Goal: Task Accomplishment & Management: Complete application form

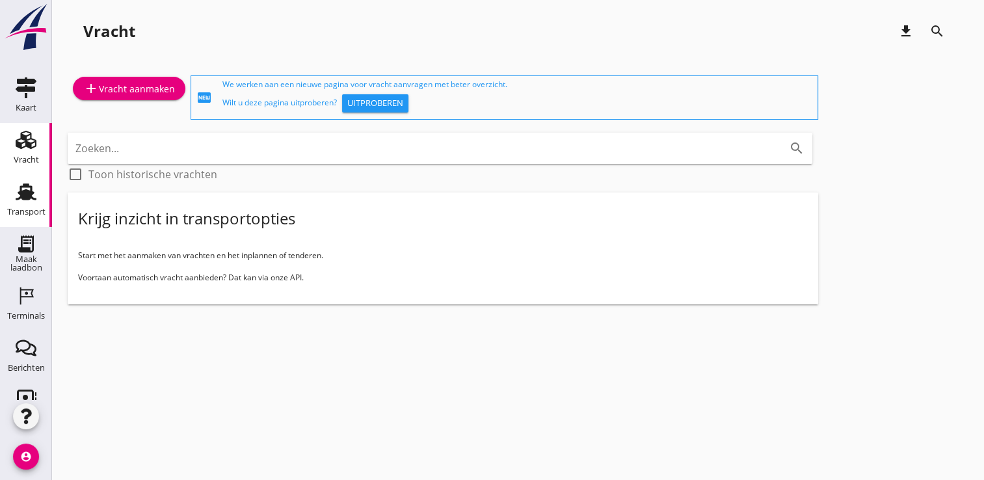
click at [10, 202] on div "Transport" at bounding box center [26, 211] width 38 height 18
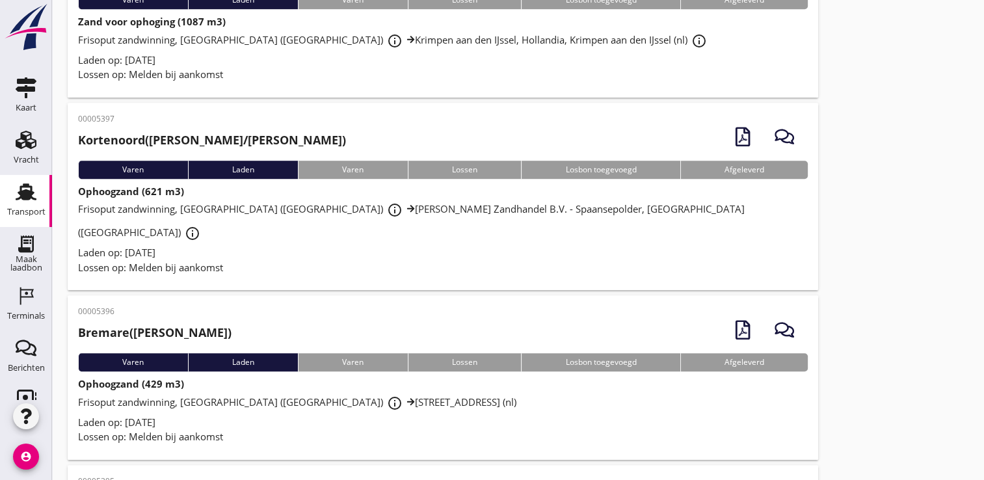
scroll to position [836, 0]
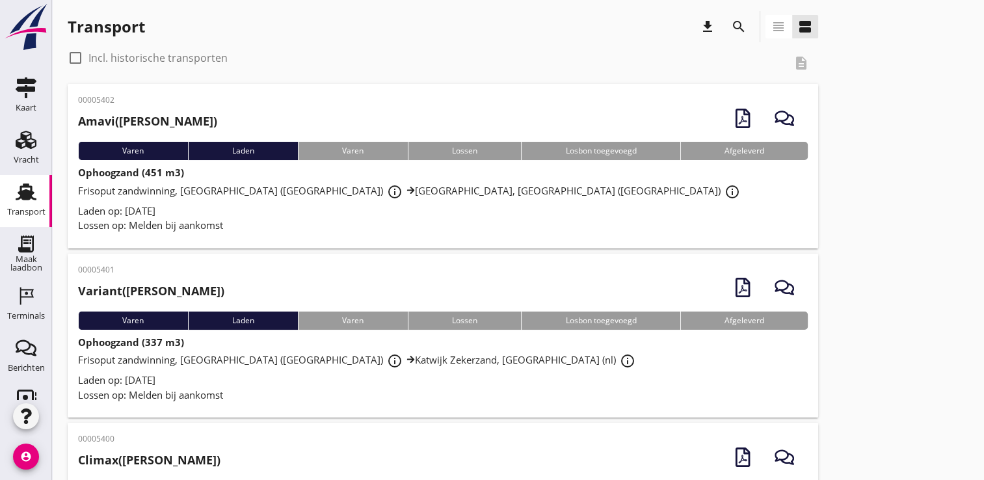
scroll to position [3, 0]
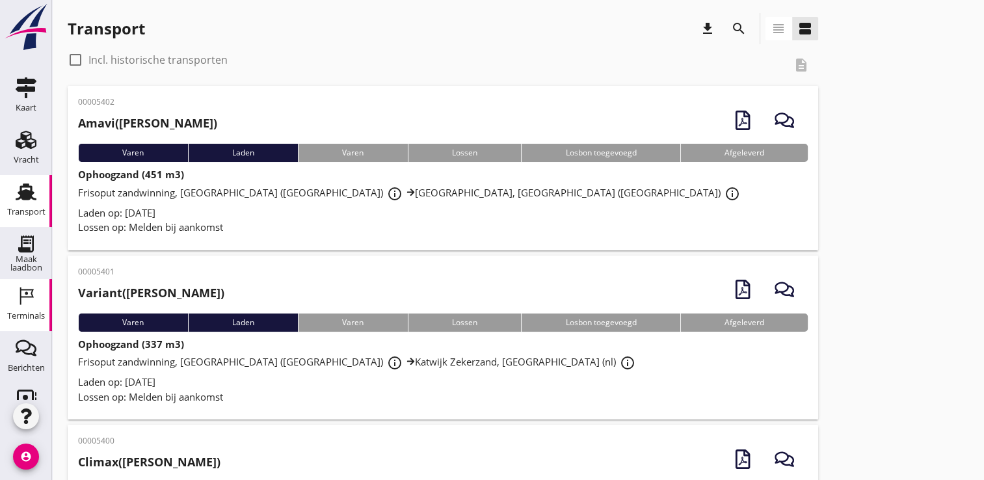
click at [20, 289] on use at bounding box center [27, 297] width 14 height 18
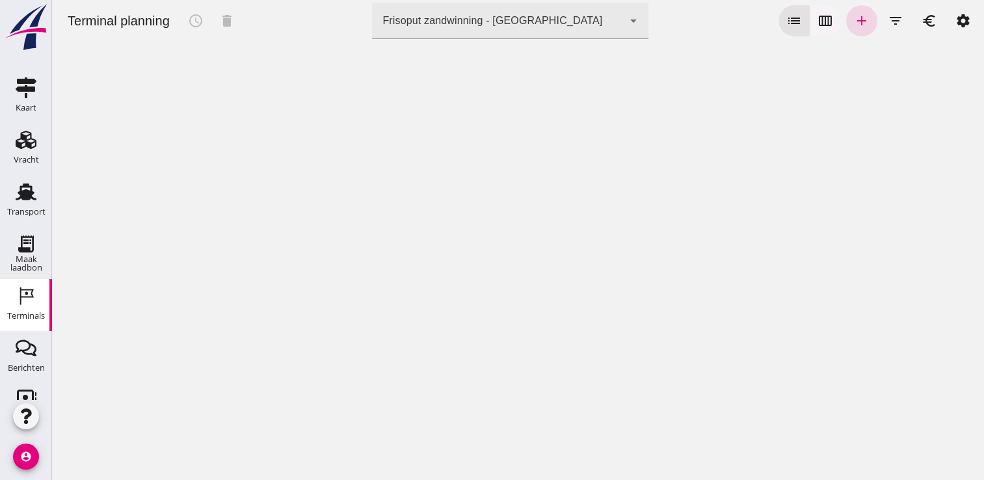
click at [825, 27] on button "calendar_view_week" at bounding box center [825, 20] width 31 height 31
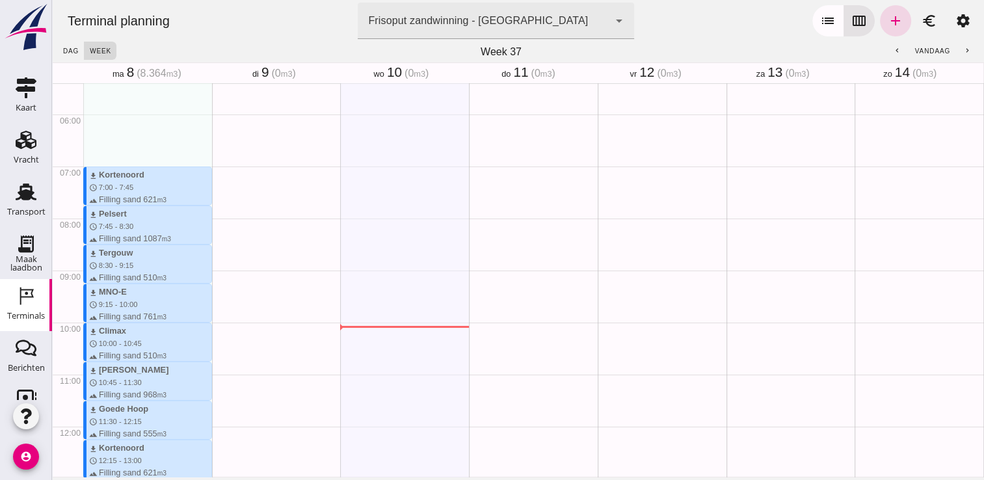
scroll to position [259, 0]
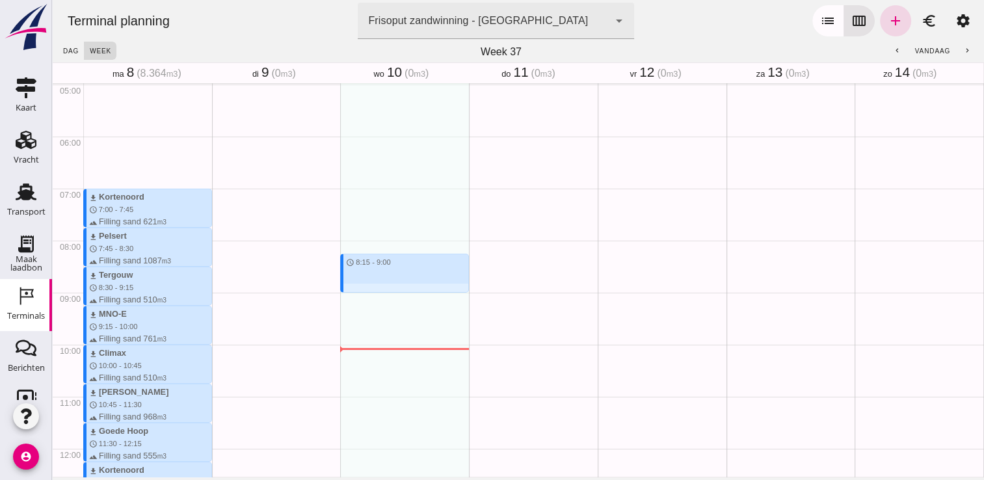
drag, startPoint x: 349, startPoint y: 249, endPoint x: 351, endPoint y: 290, distance: 41.0
click at [351, 290] on div "schedule 8:15 - 9:00" at bounding box center [404, 448] width 129 height 1249
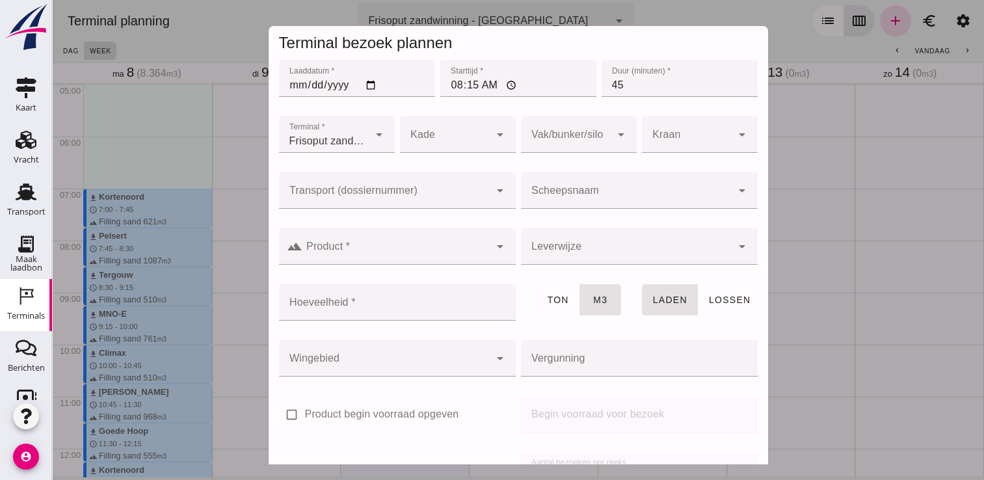
click at [602, 186] on div at bounding box center [626, 190] width 211 height 36
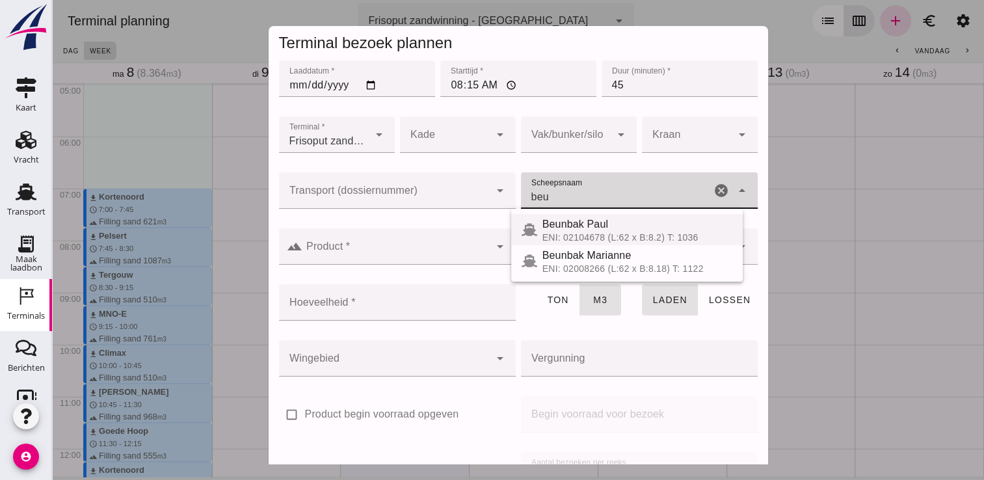
click at [587, 235] on div "ENI: 02104678 (L:62 x B:8.2) T: 1036" at bounding box center [638, 237] width 190 height 10
type input "Beunbak Paul"
type input "576"
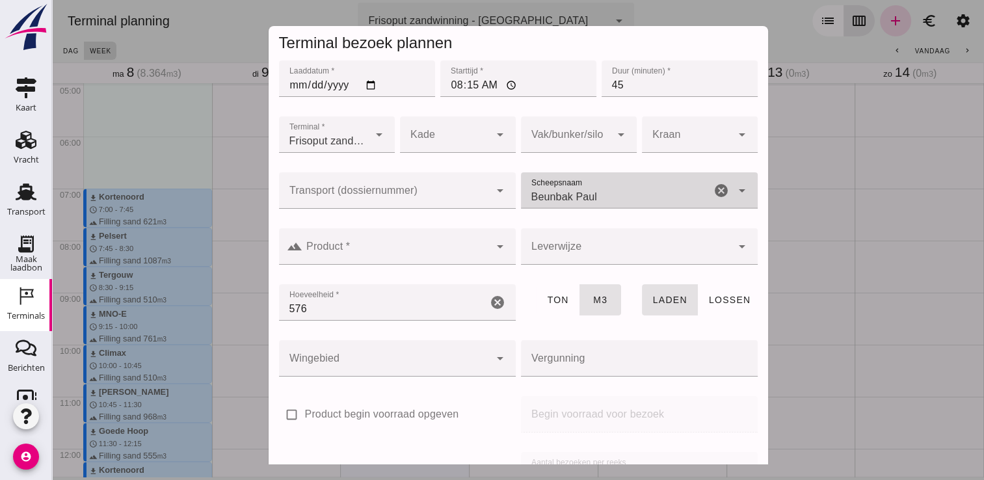
type input "Beunbak Paul"
click at [452, 244] on div at bounding box center [396, 246] width 187 height 36
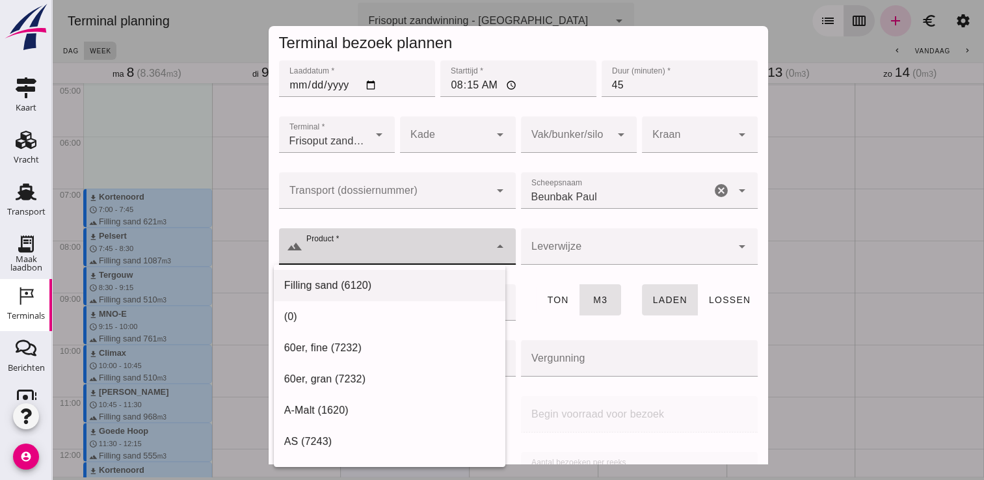
click at [377, 279] on div "Filling sand (6120)" at bounding box center [389, 286] width 211 height 16
type input "Filling sand (6120)"
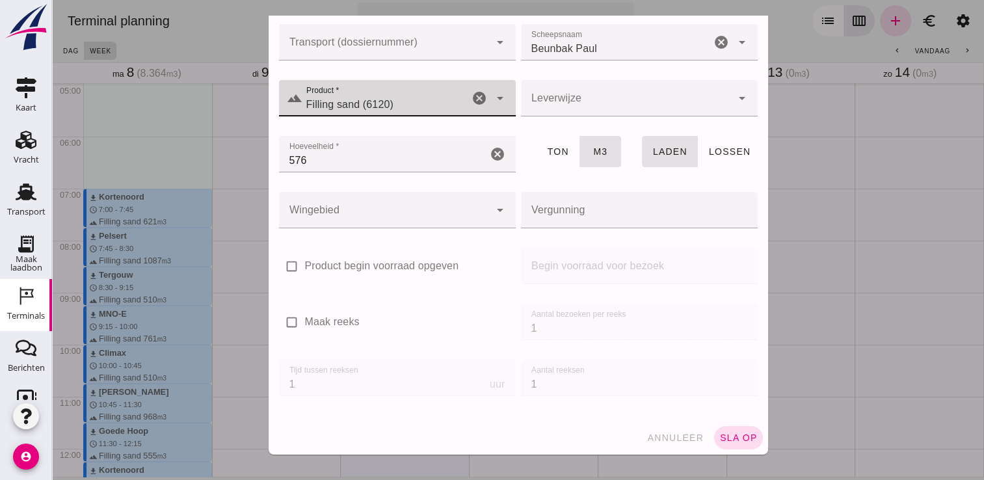
scroll to position [148, 0]
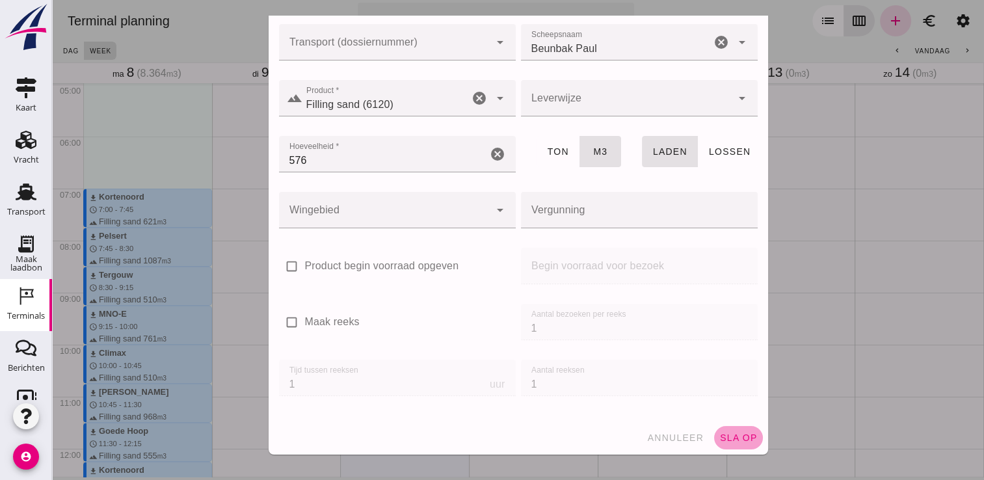
click at [732, 442] on span "sla op" at bounding box center [739, 438] width 38 height 10
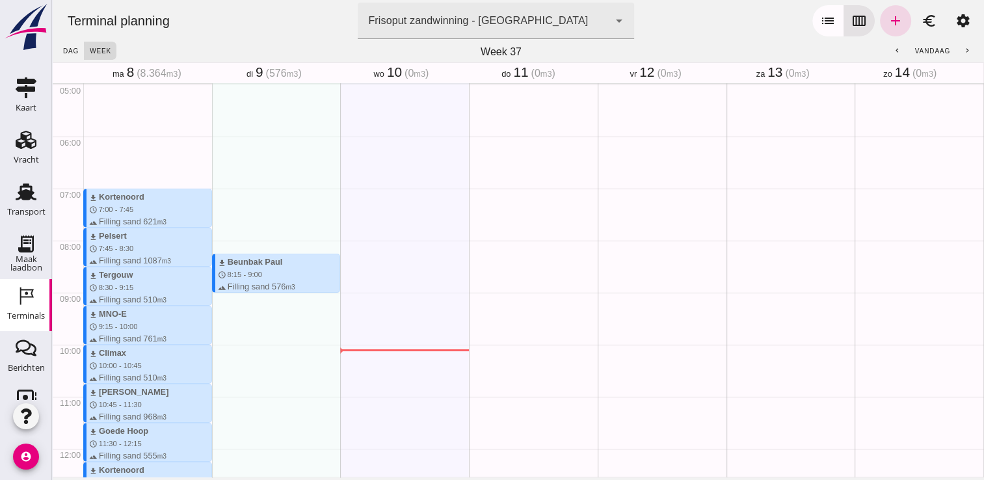
click at [288, 318] on div "download Beunbak [PERSON_NAME] schedule 8:15 - 9:00 terrain Filling sand 576 m3" at bounding box center [276, 448] width 129 height 1249
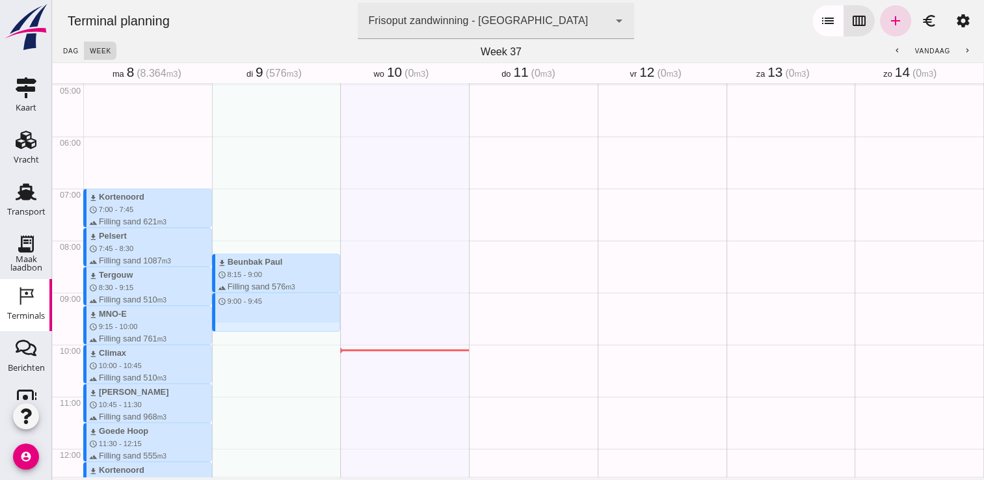
drag, startPoint x: 243, startPoint y: 295, endPoint x: 249, endPoint y: 333, distance: 38.9
click at [249, 333] on div "download Beunbak Paul schedule 8:15 - 9:00 terrain Filling sand 576 m3 schedule…" at bounding box center [276, 448] width 129 height 1249
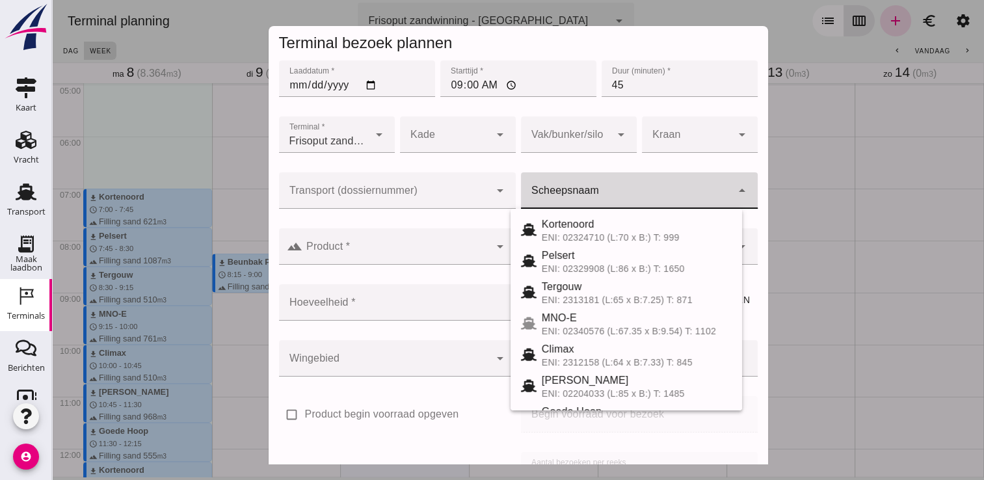
click at [558, 191] on input "Scheepsnaam" at bounding box center [626, 197] width 211 height 16
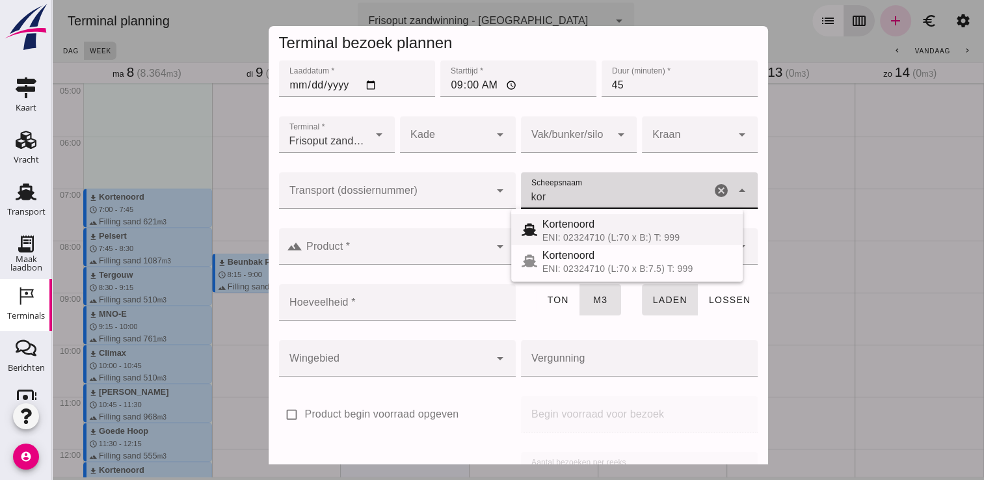
click at [574, 225] on div "Kortenoord" at bounding box center [638, 225] width 190 height 16
type input "Kortenoord"
type input "621"
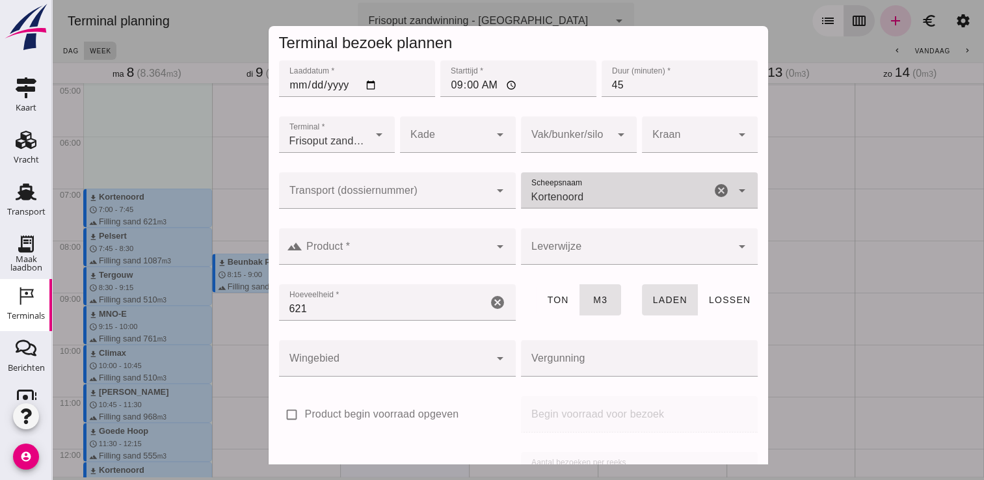
type input "Kortenoord"
click at [479, 249] on input "Product *" at bounding box center [396, 253] width 187 height 16
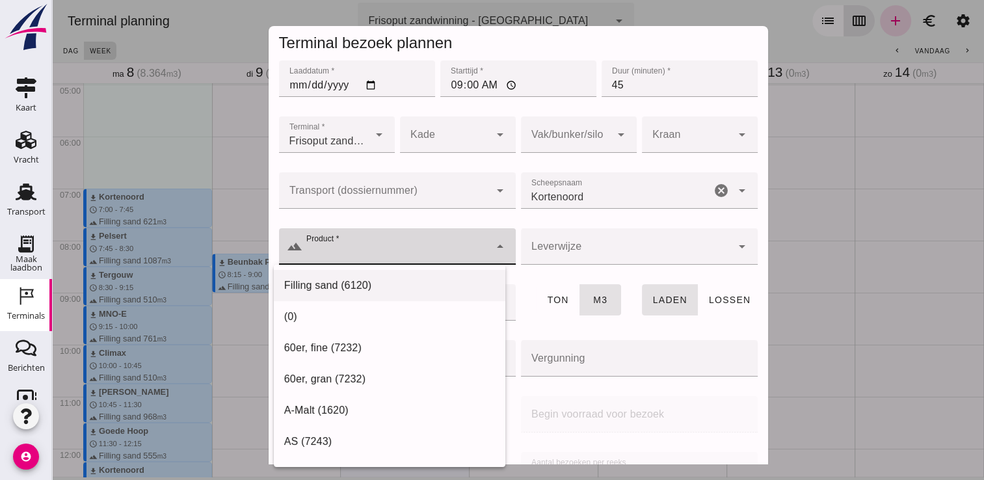
click at [419, 277] on div "Filling sand (6120)" at bounding box center [390, 285] width 232 height 31
type input "Filling sand (6120)"
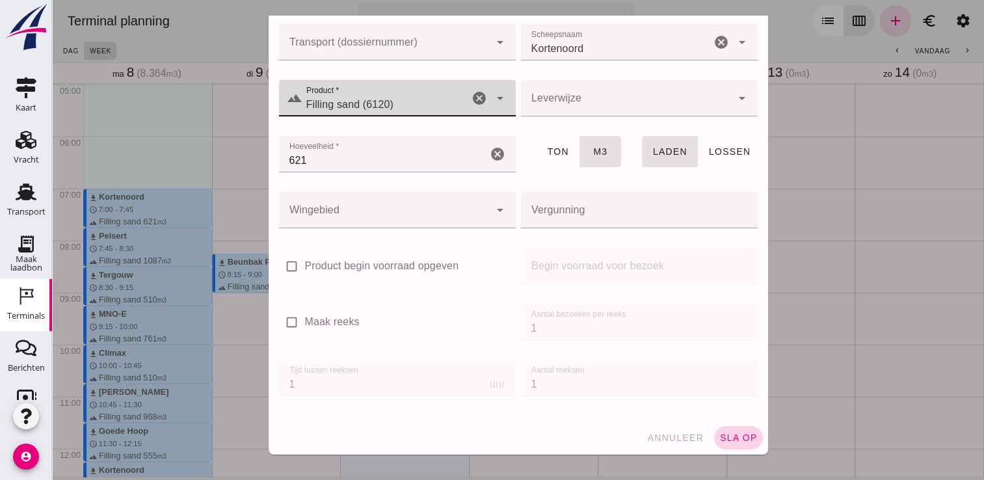
click at [720, 439] on span "sla op" at bounding box center [739, 438] width 38 height 10
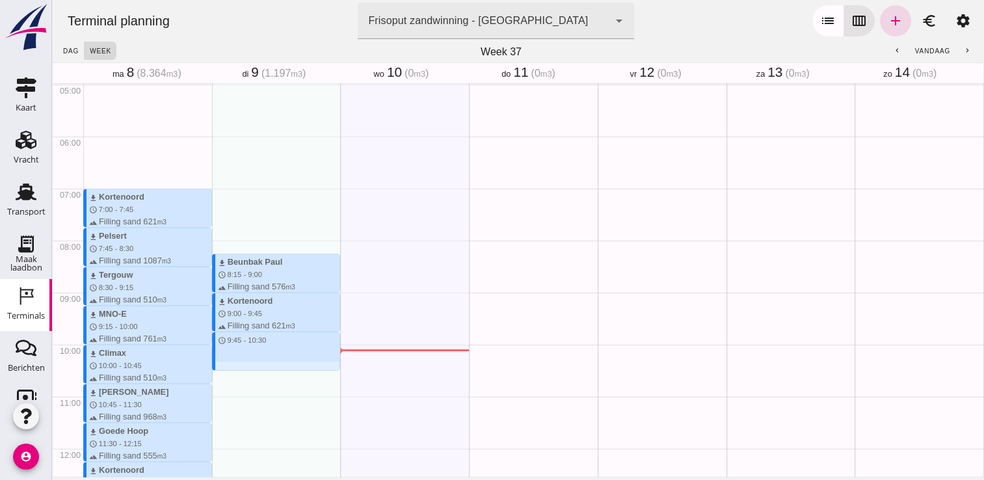
drag, startPoint x: 276, startPoint y: 332, endPoint x: 277, endPoint y: 368, distance: 35.8
click at [277, 368] on div "download Beunbak Paul schedule 8:15 - 9:00 terrain Filling sand 576 m3 download…" at bounding box center [276, 448] width 129 height 1249
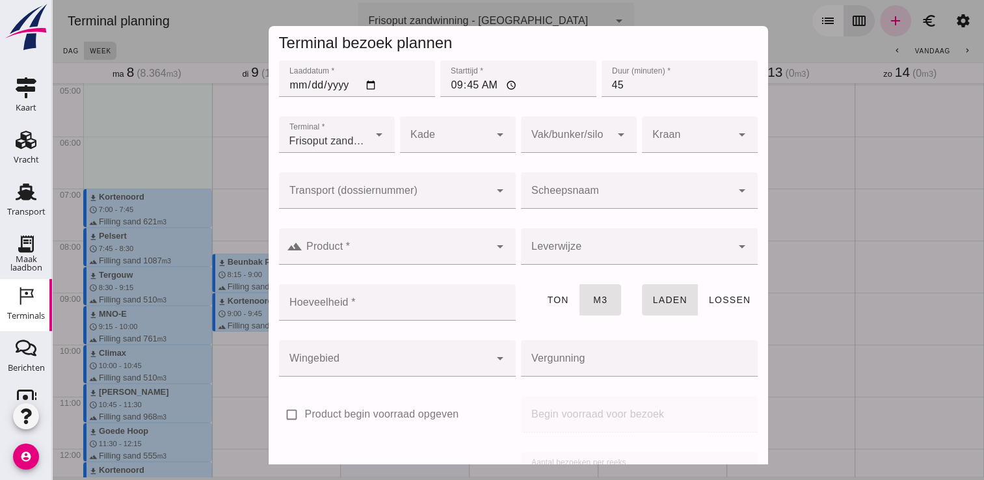
click at [612, 181] on div at bounding box center [626, 190] width 211 height 36
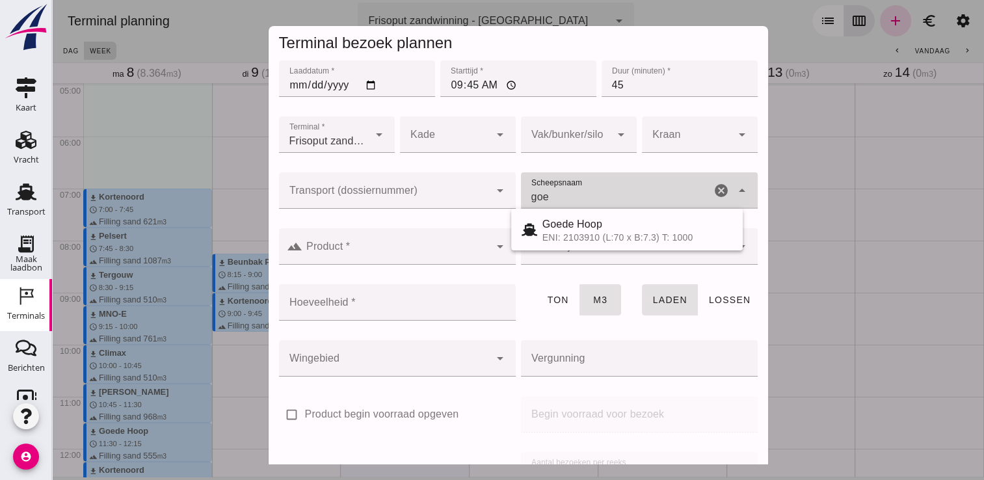
click at [581, 246] on div "Goede Hoop ENI: 2103910 (L:70 x B:7.3) T: 1000" at bounding box center [627, 230] width 232 height 42
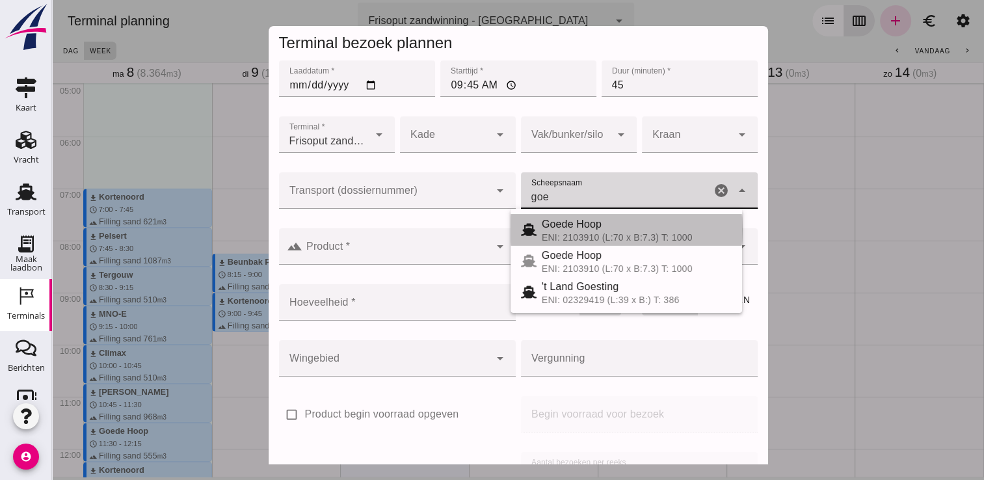
click at [546, 232] on div "ENI: 2103910 (L:70 x B:7.3) T: 1000" at bounding box center [637, 237] width 190 height 10
type input "Goede Hoop"
type input "555"
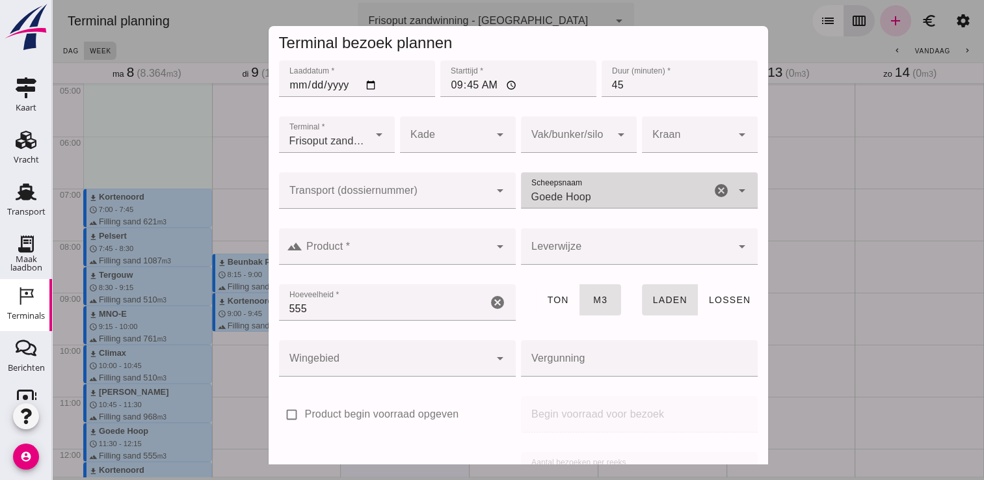
type input "Goede Hoop"
click at [468, 244] on div at bounding box center [396, 246] width 187 height 36
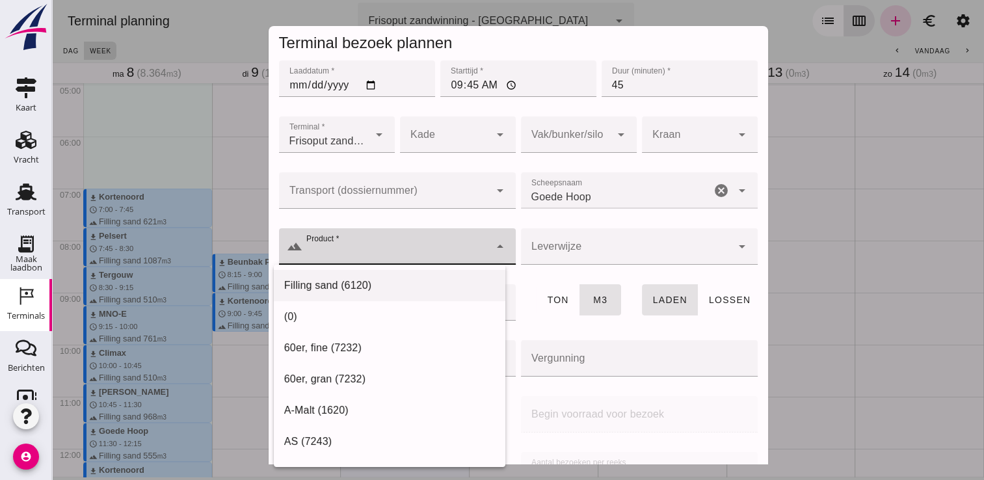
click at [414, 278] on div "Filling sand (6120)" at bounding box center [389, 286] width 211 height 16
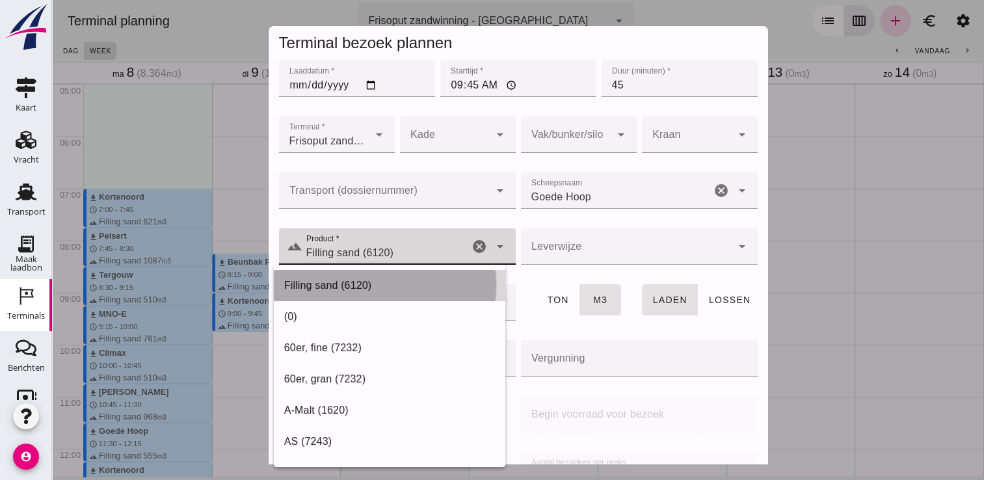
type input "Filling sand (6120)"
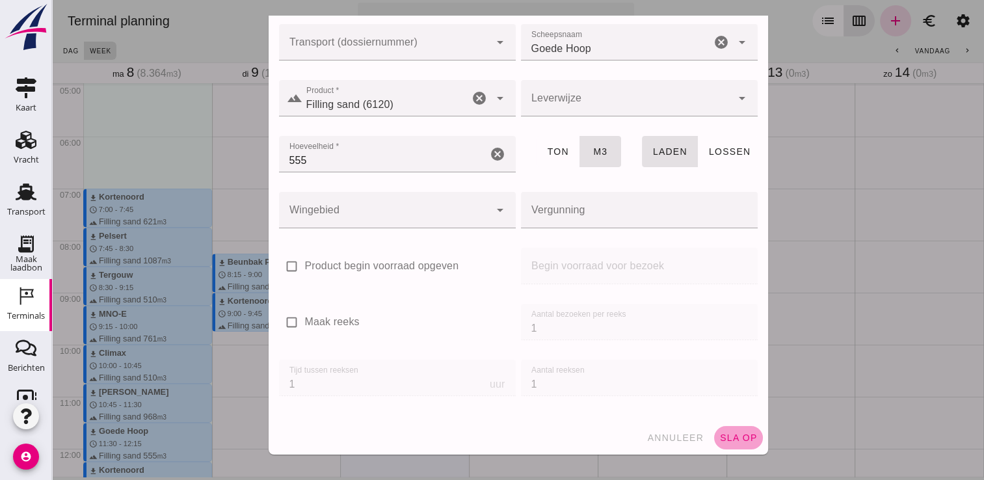
click at [720, 435] on span "sla op" at bounding box center [739, 438] width 38 height 10
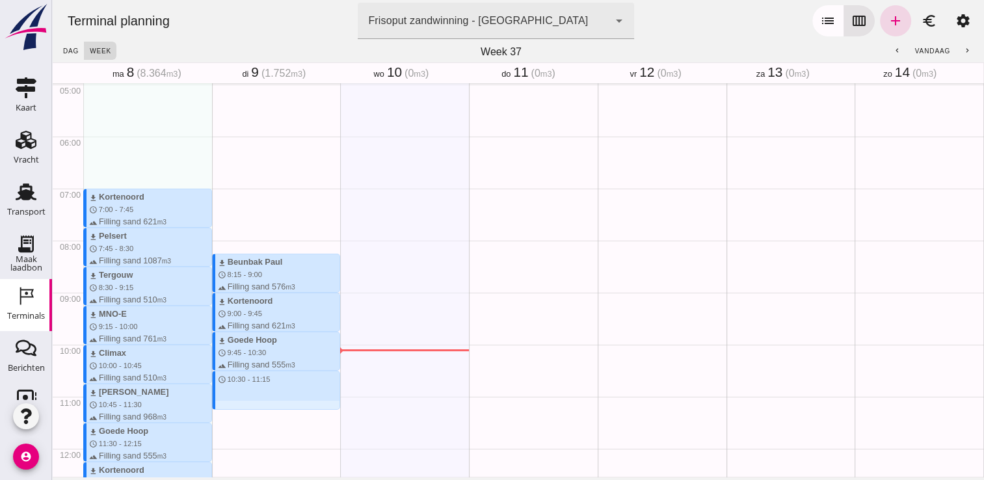
drag, startPoint x: 224, startPoint y: 373, endPoint x: 226, endPoint y: 416, distance: 42.3
click at [226, 416] on div "download Beunbak Paul schedule 8:15 - 9:00 terrain Filling sand 576 m3 download…" at bounding box center [276, 448] width 129 height 1249
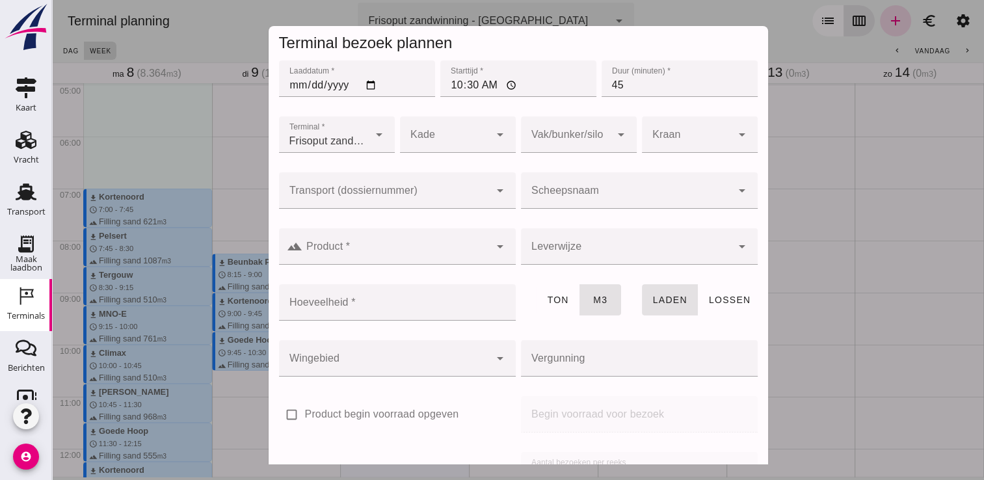
click at [588, 199] on input "Scheepsnaam" at bounding box center [626, 197] width 211 height 16
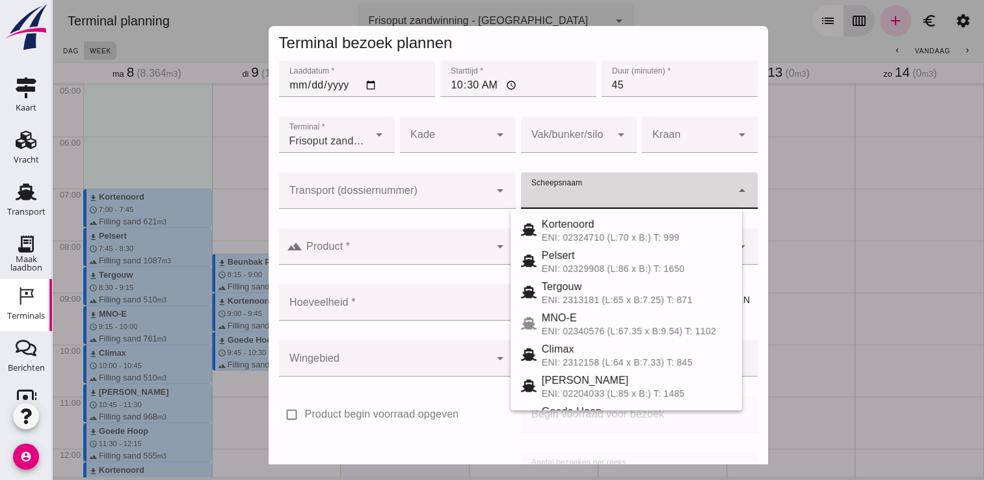
type input "a"
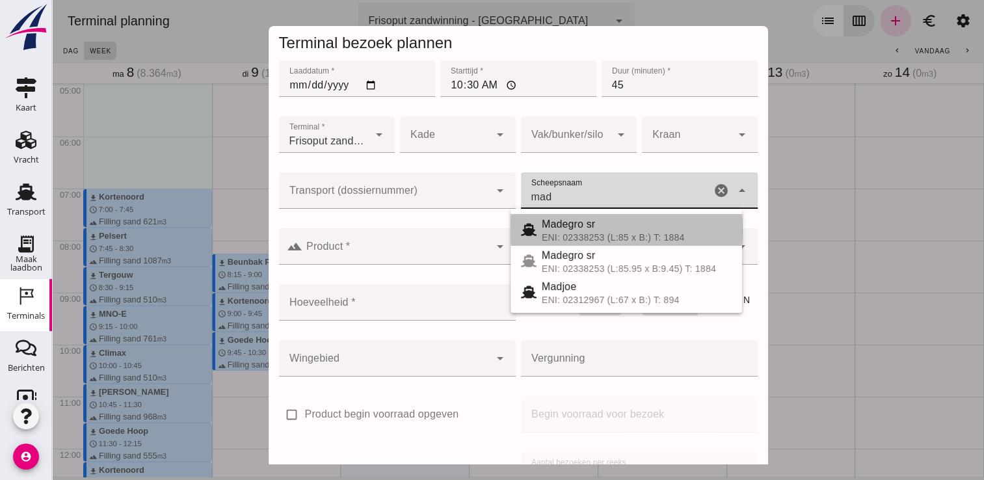
click at [571, 225] on div "Madegro sr" at bounding box center [637, 225] width 190 height 16
type input "Madegro sr"
type input "1138"
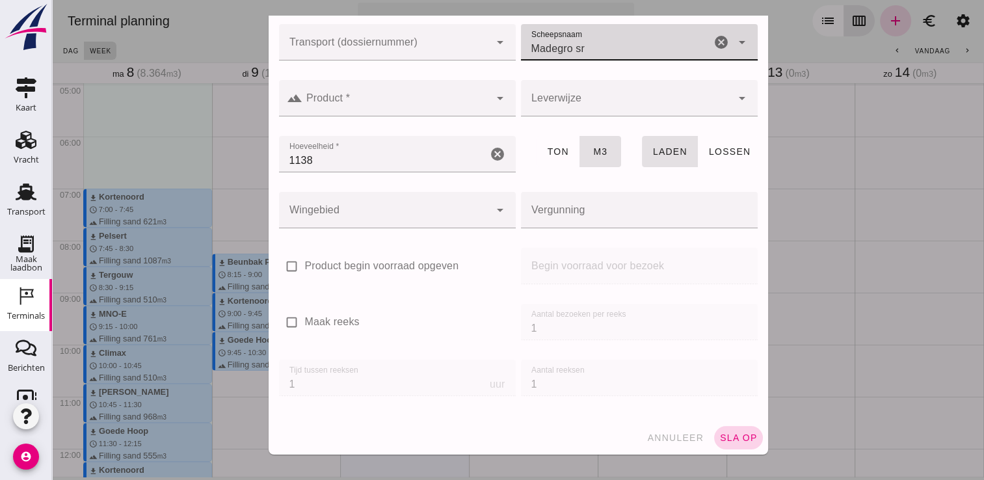
type input "Madegro sr"
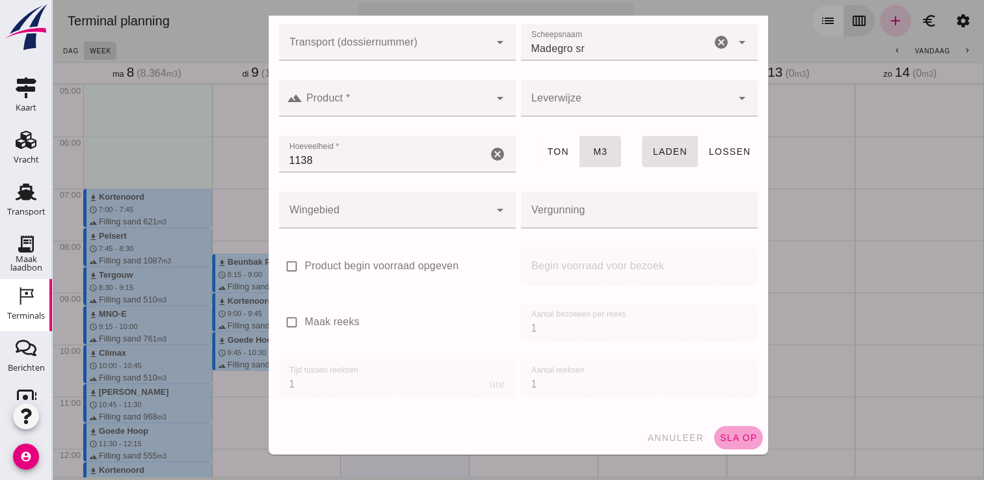
click at [722, 442] on span "sla op" at bounding box center [739, 438] width 38 height 10
click at [462, 108] on input "Product *" at bounding box center [396, 105] width 187 height 16
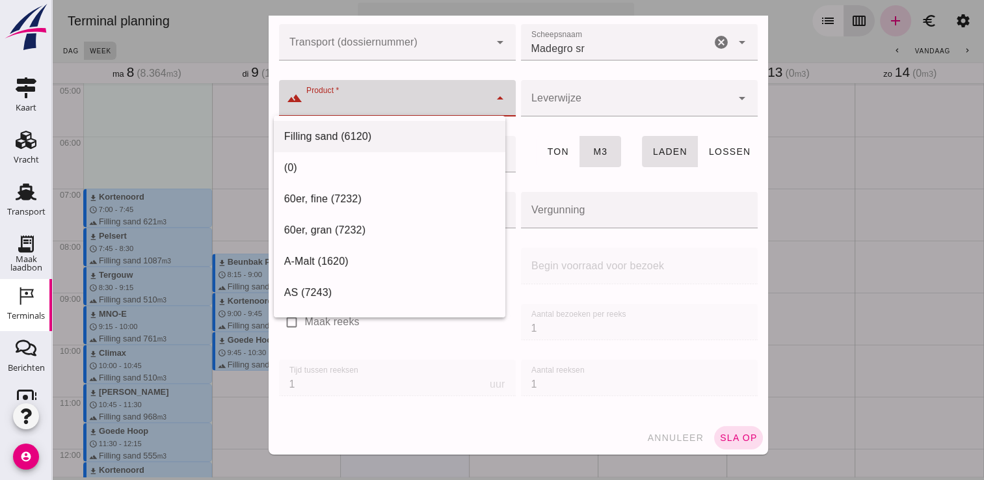
click at [412, 136] on div "Filling sand (6120)" at bounding box center [389, 137] width 211 height 16
type input "Filling sand (6120)"
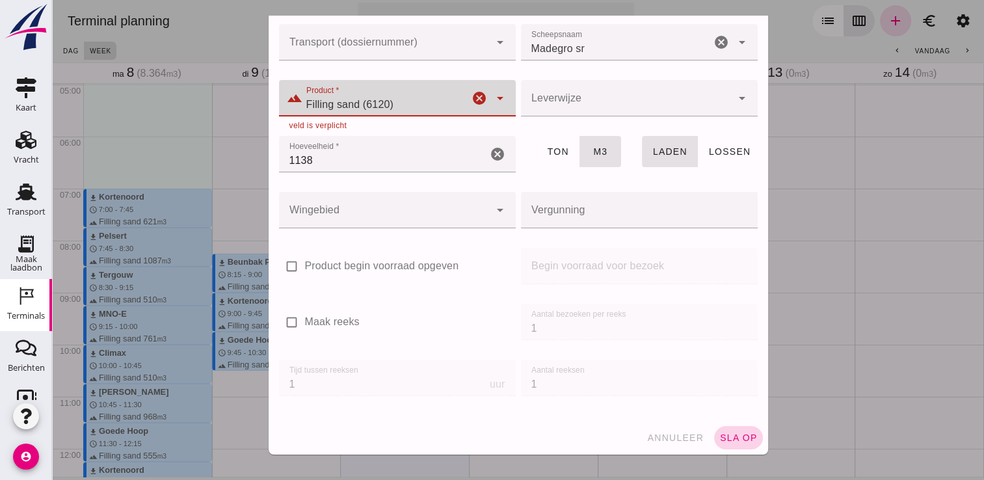
click at [731, 444] on button "sla op" at bounding box center [738, 437] width 49 height 23
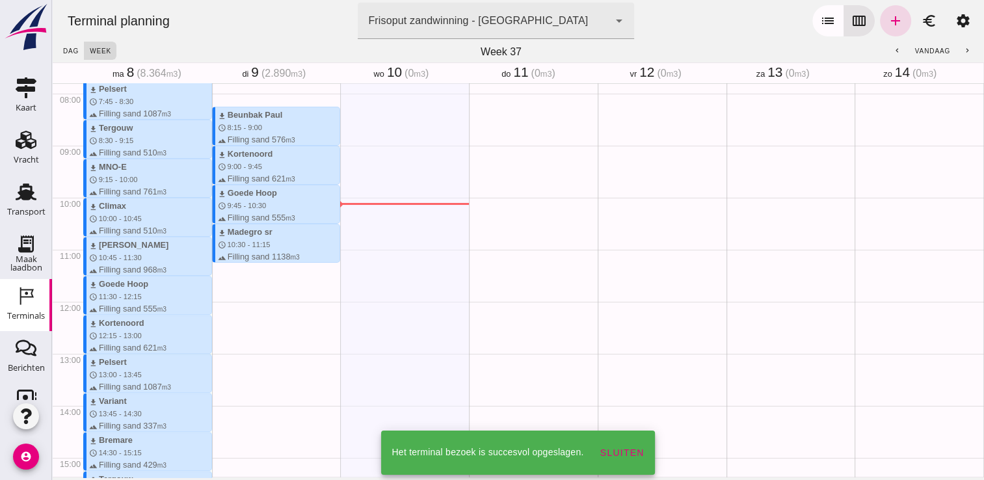
scroll to position [410, 0]
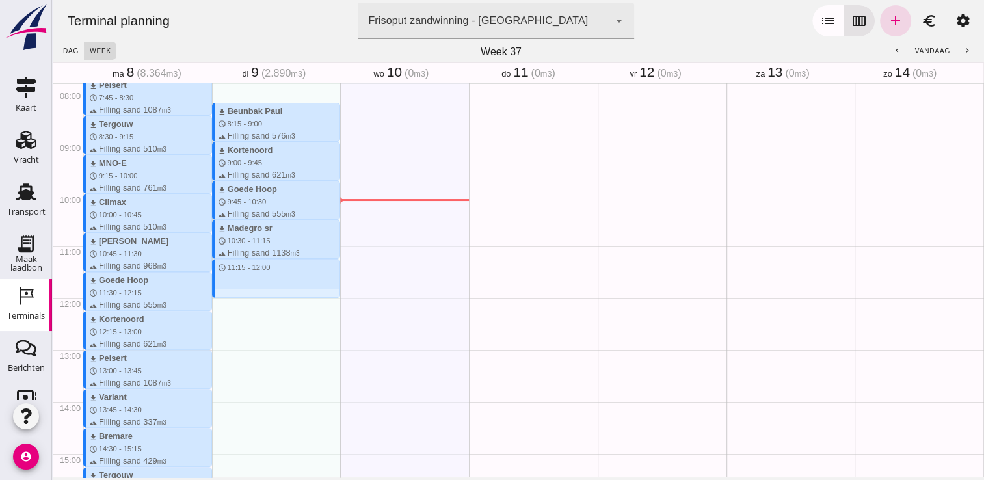
drag, startPoint x: 250, startPoint y: 260, endPoint x: 249, endPoint y: 293, distance: 33.2
click at [249, 293] on div "download Beunbak Paul schedule 8:15 - 9:00 terrain Filling sand 576 m3 download…" at bounding box center [276, 297] width 129 height 1249
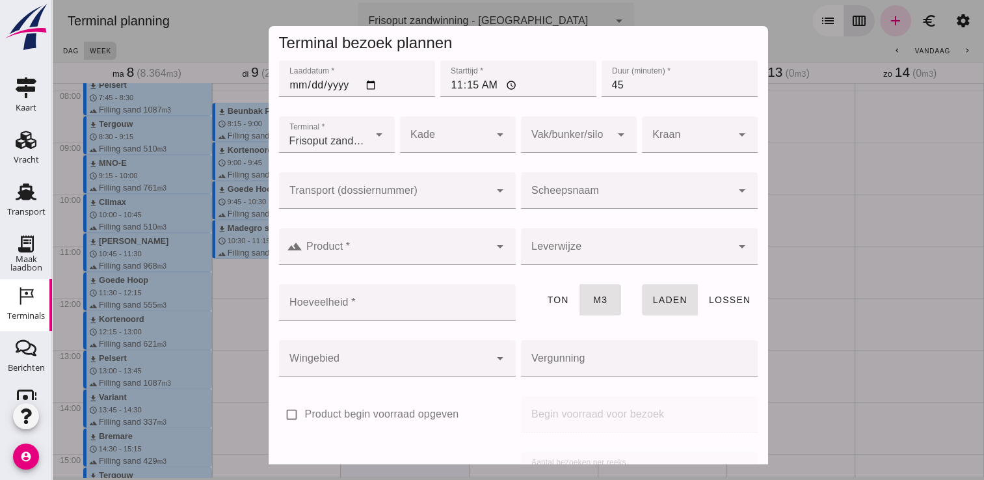
click at [643, 198] on input "Scheepsnaam" at bounding box center [626, 197] width 211 height 16
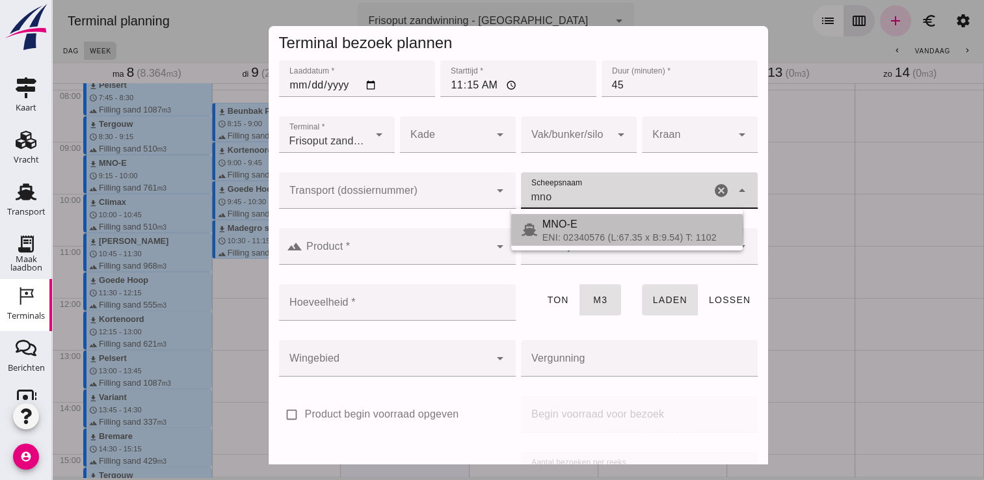
click at [630, 228] on div "MNO-E" at bounding box center [638, 225] width 190 height 16
type input "MNO-E"
type input "761"
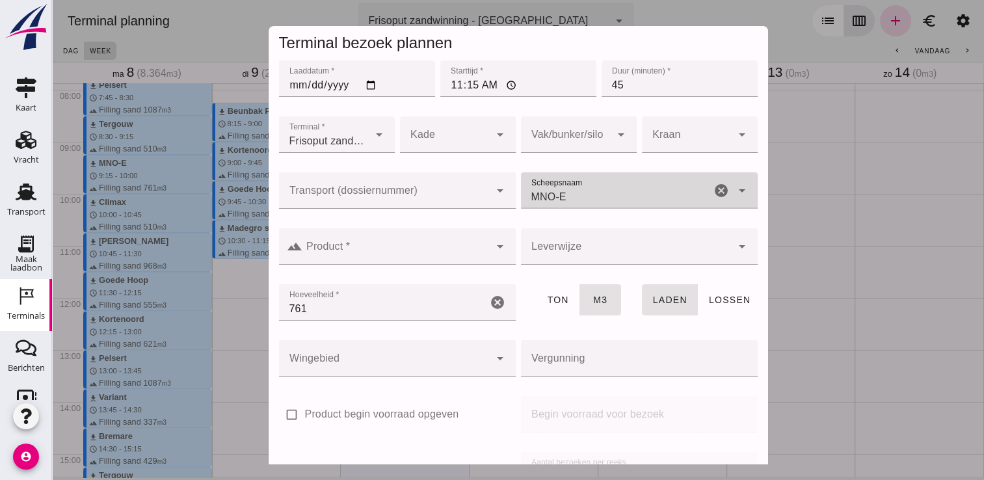
type input "MNO-E"
click at [442, 262] on div at bounding box center [396, 246] width 187 height 36
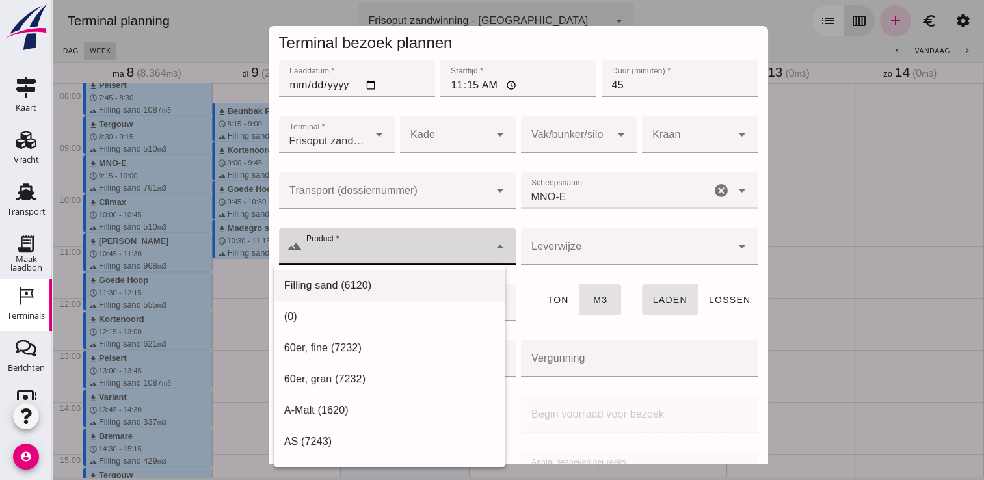
click at [399, 290] on div "Filling sand (6120)" at bounding box center [389, 286] width 211 height 16
type input "Filling sand (6120)"
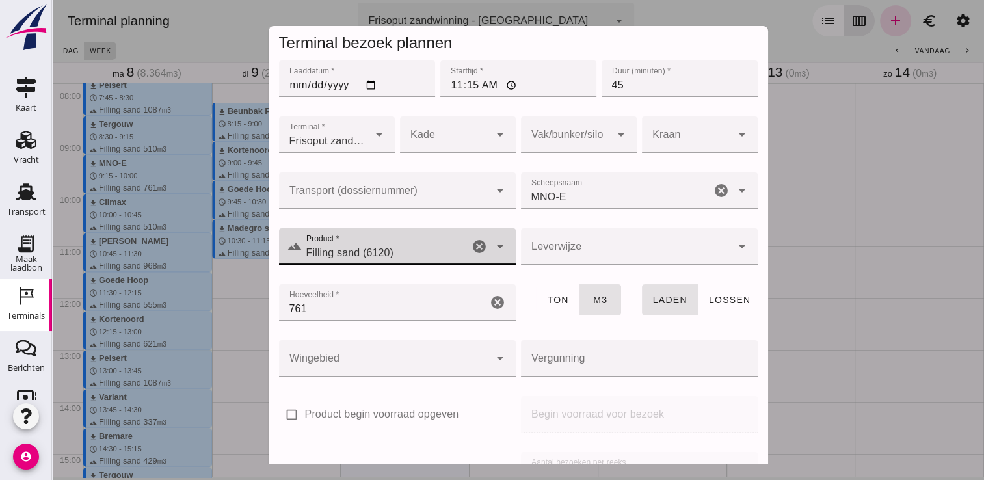
scroll to position [148, 0]
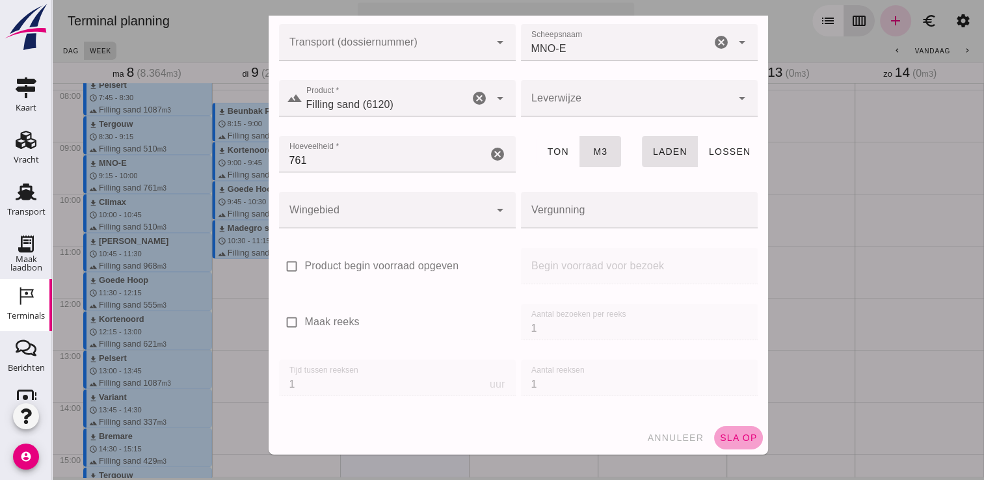
click at [724, 439] on span "sla op" at bounding box center [739, 438] width 38 height 10
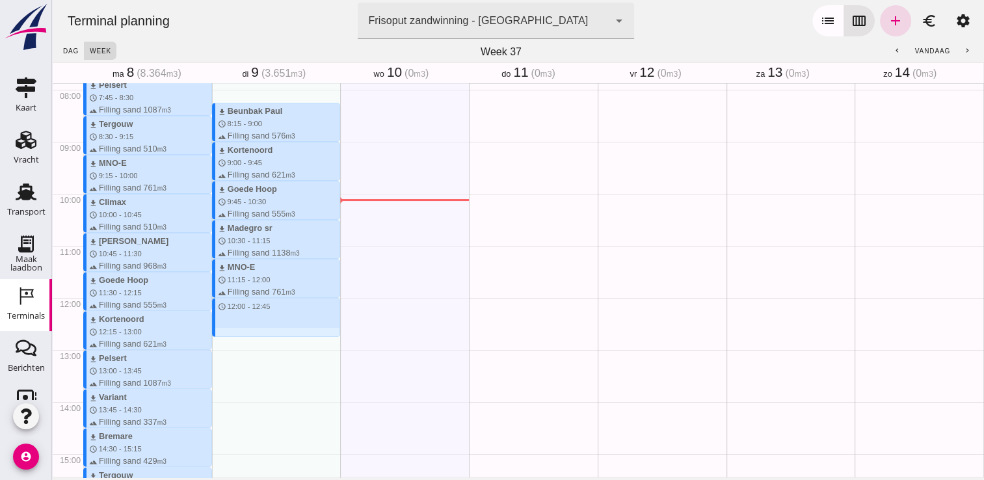
drag, startPoint x: 308, startPoint y: 299, endPoint x: 307, endPoint y: 333, distance: 33.9
click at [307, 333] on div "download Beunbak Paul schedule 8:15 - 9:00 terrain Filling sand 576 m3 download…" at bounding box center [276, 297] width 129 height 1249
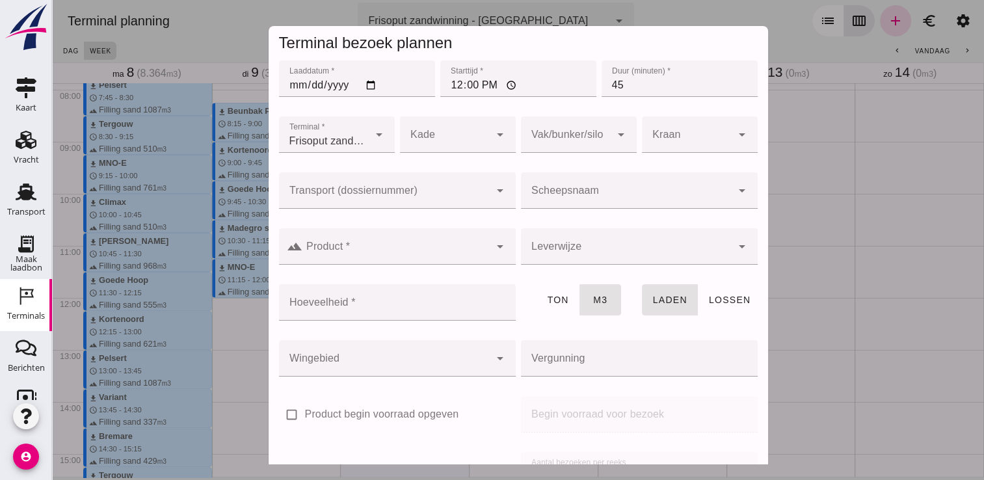
click at [630, 182] on div at bounding box center [626, 190] width 211 height 36
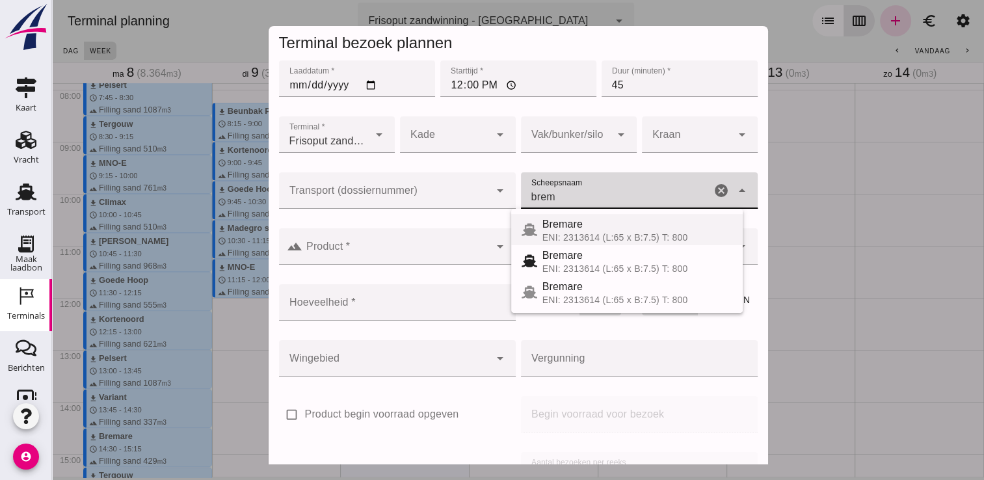
click at [587, 234] on div "ENI: 2313614 (L:65 x B:7.5) T: 800" at bounding box center [638, 237] width 190 height 10
type input "Bremare"
type input "429"
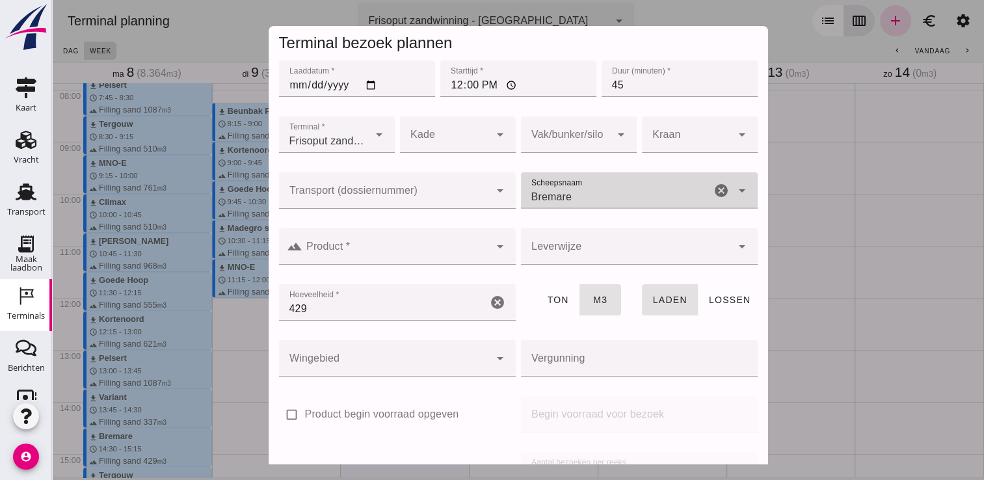
type input "Bremare"
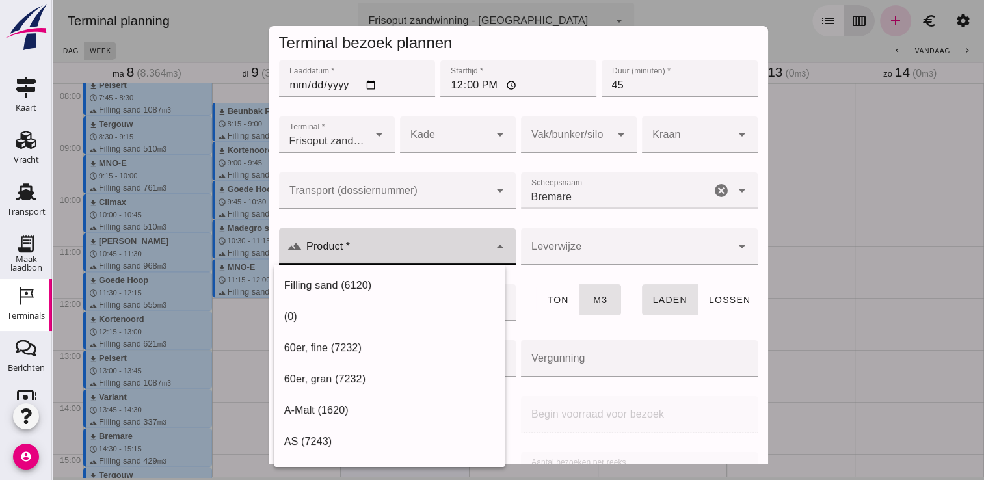
click at [412, 258] on input "Product *" at bounding box center [396, 253] width 187 height 16
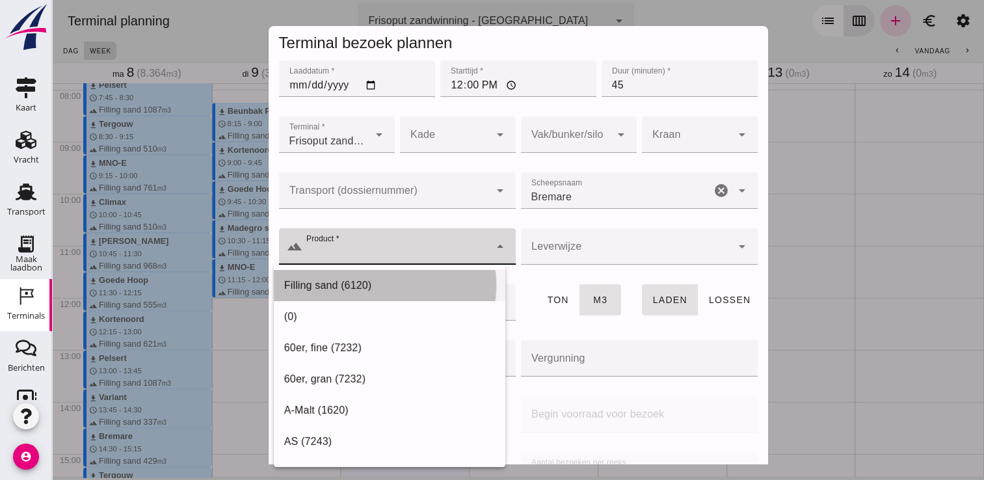
click at [386, 285] on div "Filling sand (6120)" at bounding box center [389, 286] width 211 height 16
type input "Filling sand (6120)"
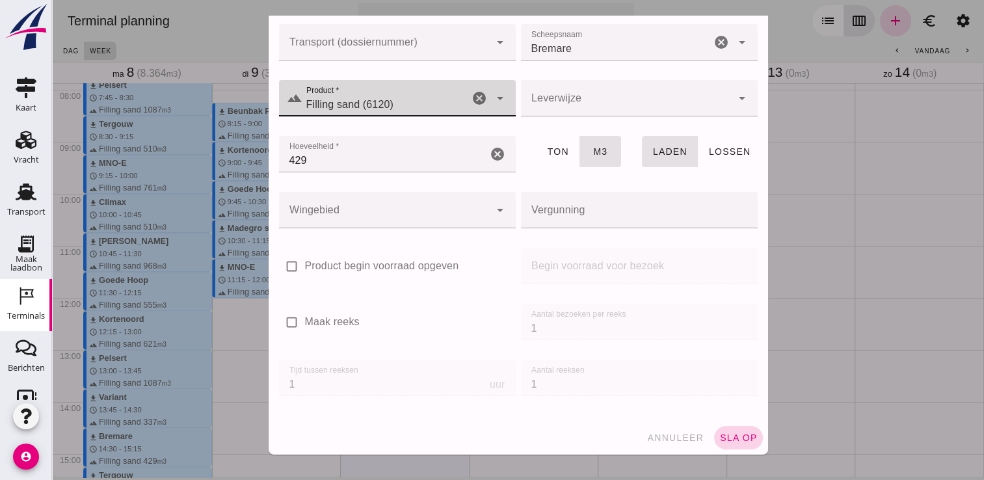
click at [734, 430] on button "sla op" at bounding box center [738, 437] width 49 height 23
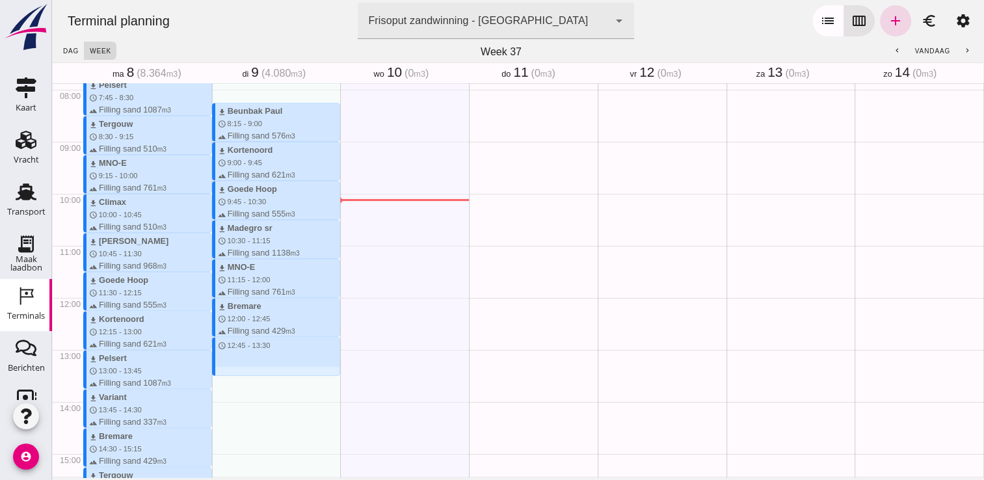
drag, startPoint x: 284, startPoint y: 341, endPoint x: 287, endPoint y: 377, distance: 36.6
click at [287, 377] on div "download Beunbak Paul schedule 8:15 - 9:00 terrain Filling sand 576 m3 download…" at bounding box center [276, 297] width 129 height 1249
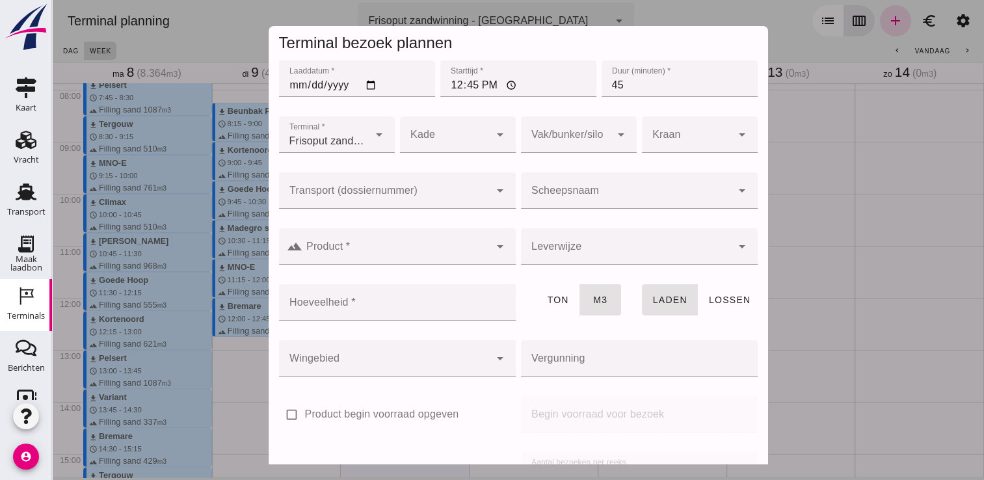
click at [560, 201] on input "Scheepsnaam" at bounding box center [626, 197] width 211 height 16
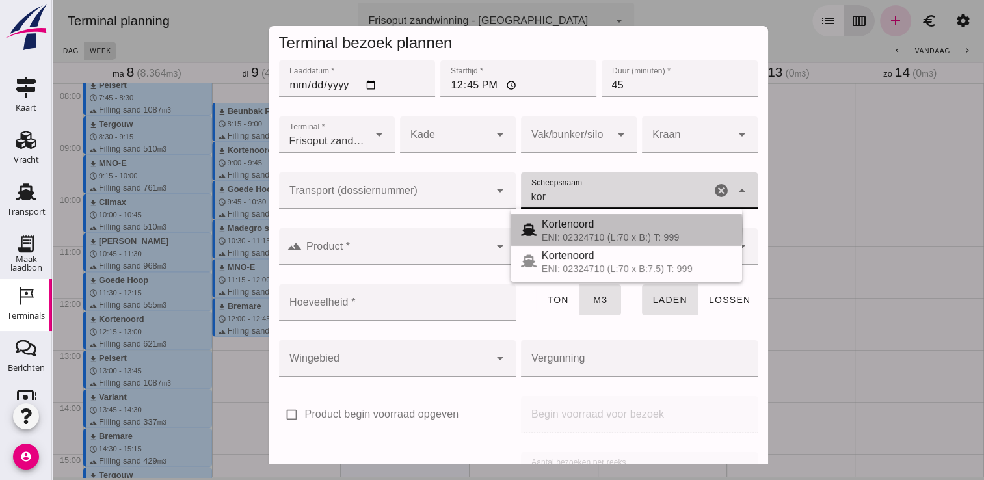
click at [574, 230] on div "Kortenoord" at bounding box center [637, 225] width 190 height 16
type input "Kortenoord"
type input "621"
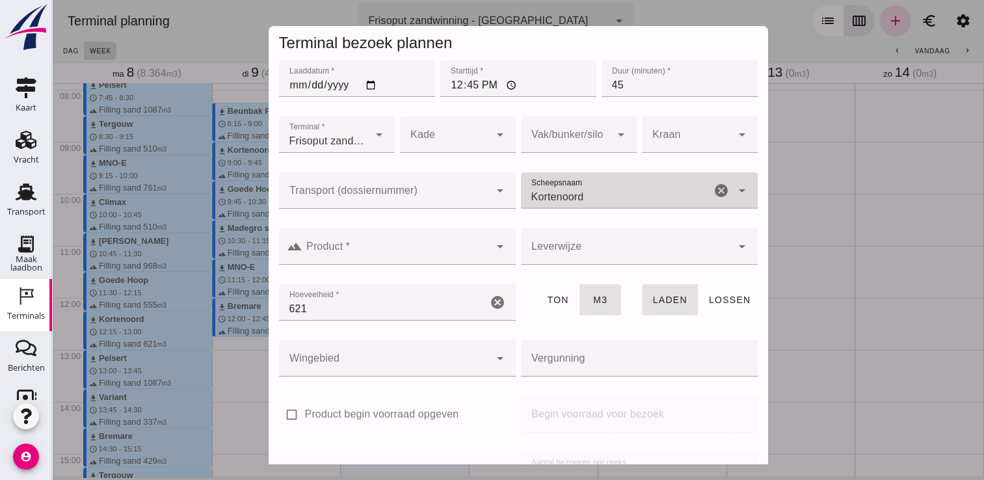
type input "Kortenoord"
click at [467, 233] on div at bounding box center [396, 246] width 187 height 36
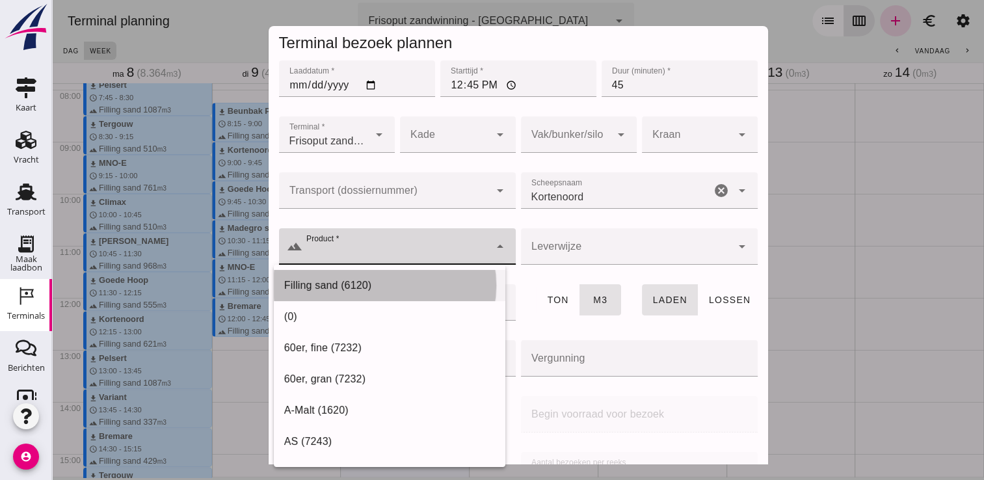
click at [409, 291] on div "Filling sand (6120)" at bounding box center [389, 286] width 211 height 16
type input "Filling sand (6120)"
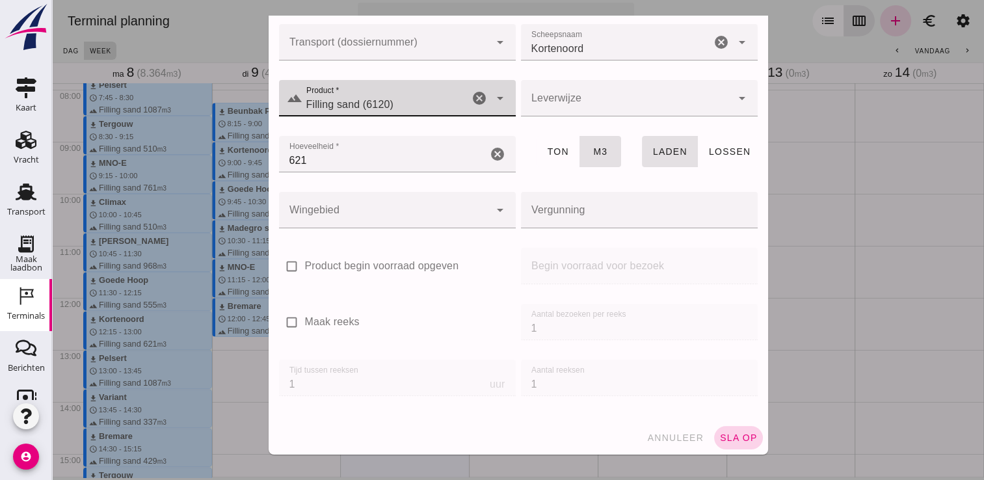
click at [727, 437] on span "sla op" at bounding box center [739, 438] width 38 height 10
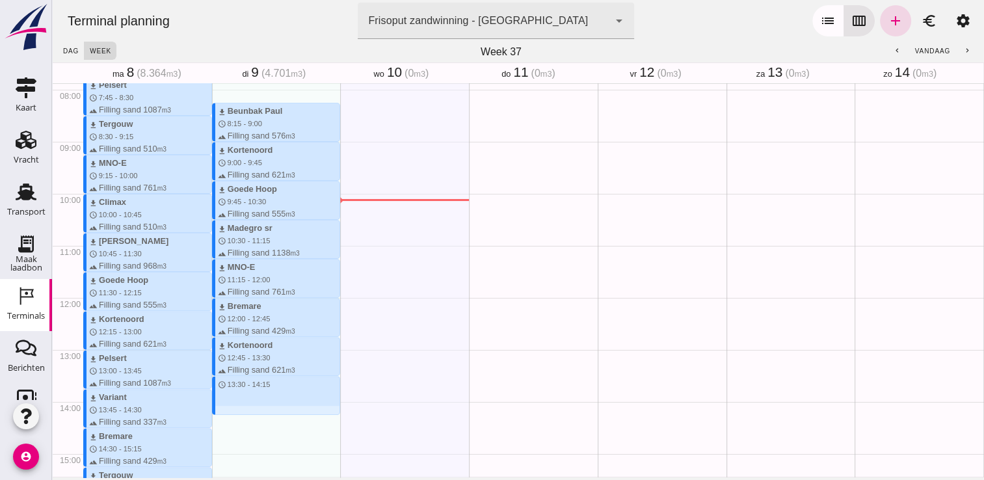
drag, startPoint x: 264, startPoint y: 379, endPoint x: 265, endPoint y: 414, distance: 35.2
click at [265, 414] on div "download Beunbak Paul schedule 8:15 - 9:00 terrain Filling sand 576 m3 download…" at bounding box center [276, 297] width 129 height 1249
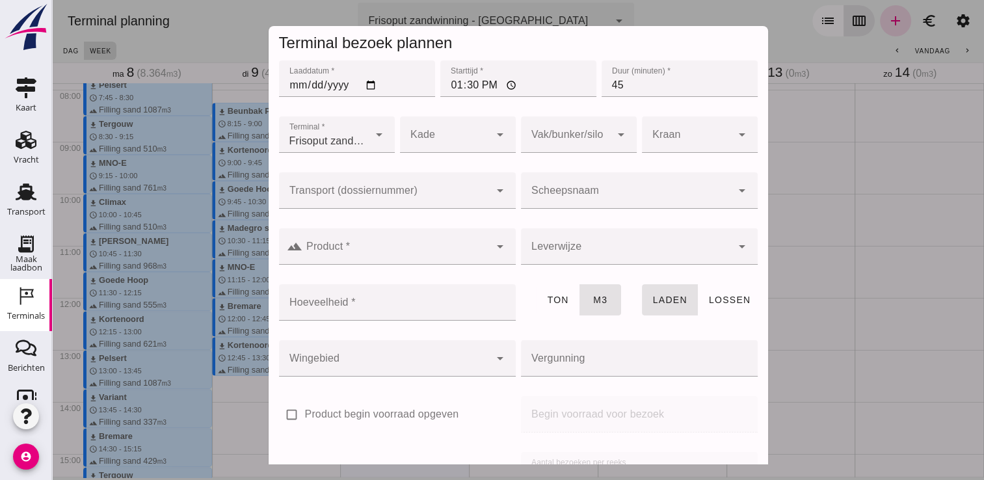
click at [610, 194] on input "Scheepsnaam" at bounding box center [626, 197] width 211 height 16
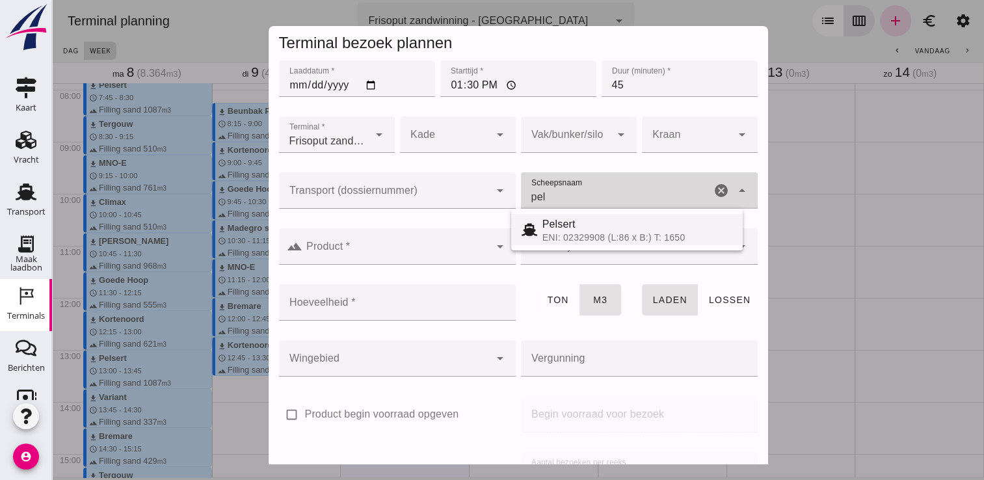
click at [554, 228] on div "Pelsert" at bounding box center [638, 225] width 190 height 16
type input "Pelsert"
type input "1087"
type input "Pelsert"
click at [450, 250] on input "Product *" at bounding box center [396, 253] width 187 height 16
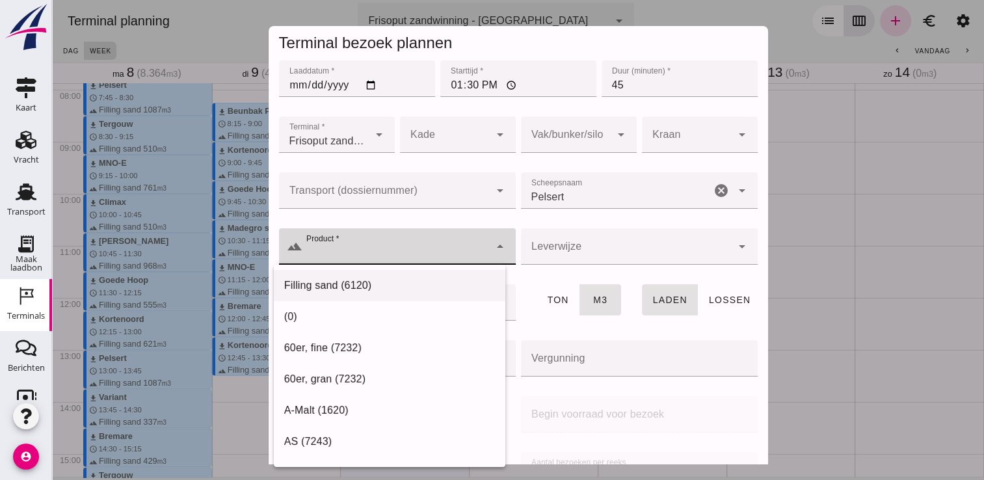
click at [372, 284] on div "Filling sand (6120)" at bounding box center [389, 286] width 211 height 16
type input "Filling sand (6120)"
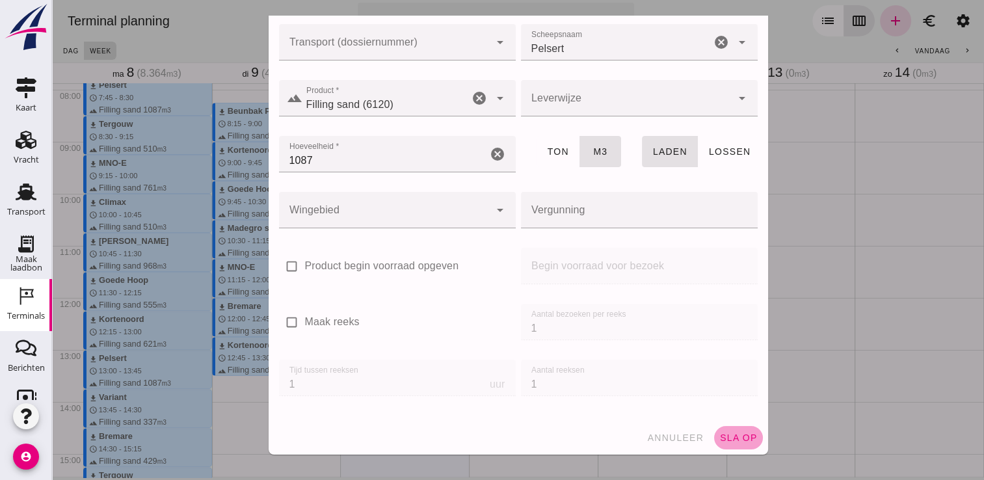
click at [727, 427] on button "sla op" at bounding box center [738, 437] width 49 height 23
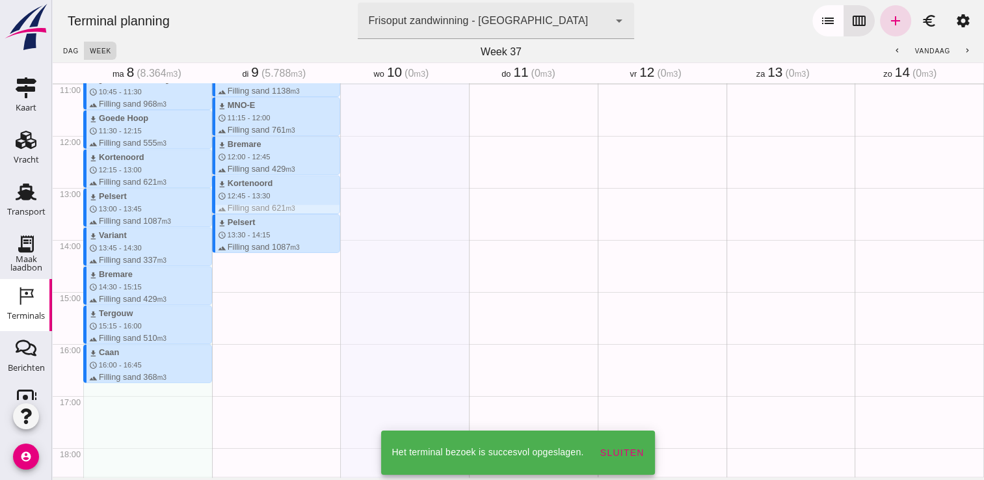
scroll to position [582, 0]
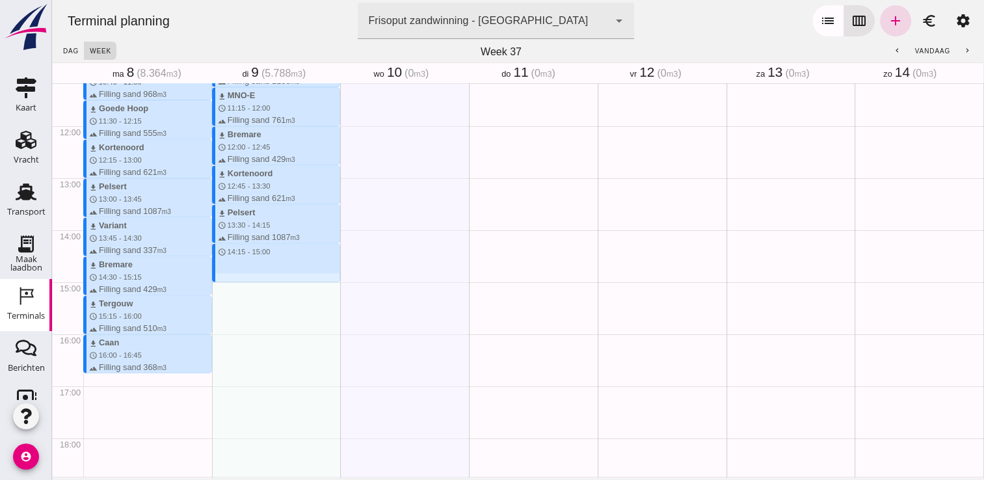
drag, startPoint x: 269, startPoint y: 245, endPoint x: 277, endPoint y: 282, distance: 37.3
click at [277, 282] on div "download Beunbak Paul schedule 8:15 - 9:00 terrain Filling sand 576 m3 download…" at bounding box center [276, 126] width 129 height 1249
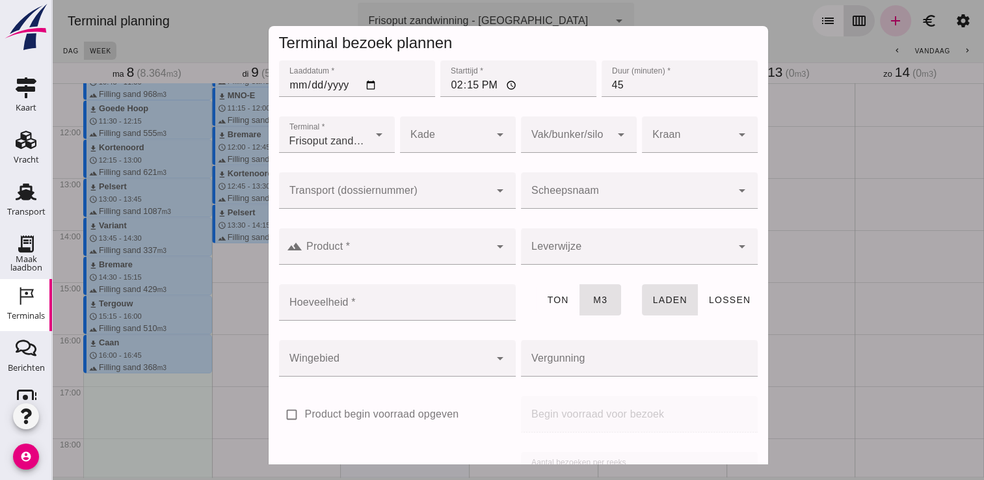
click at [587, 204] on input "Scheepsnaam" at bounding box center [626, 197] width 211 height 16
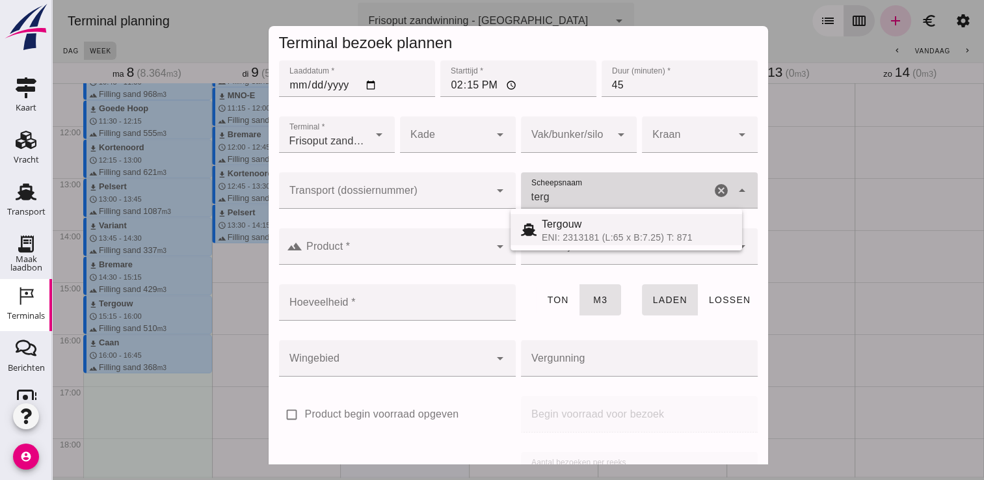
click at [580, 219] on div "Tergouw" at bounding box center [637, 225] width 190 height 16
type input "Tergouw"
type input "510"
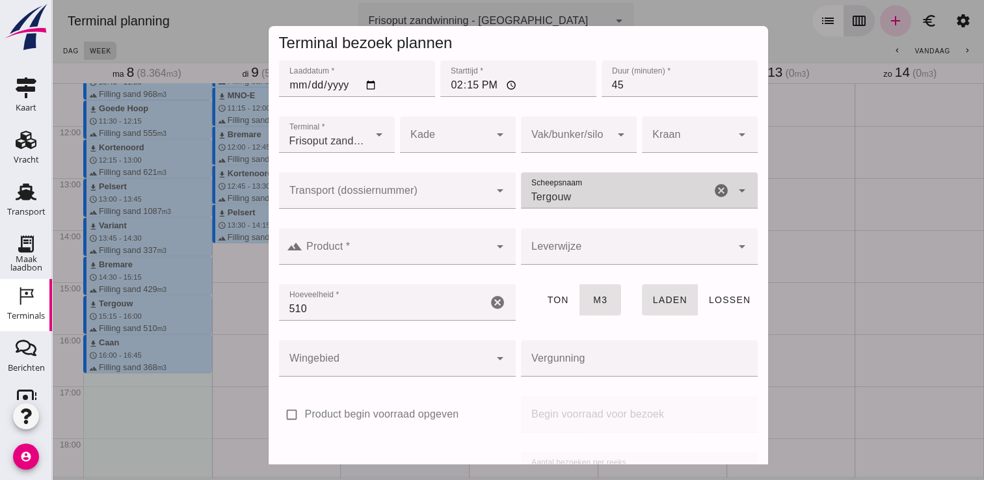
type input "Tergouw"
click at [467, 248] on input "Product *" at bounding box center [396, 253] width 187 height 16
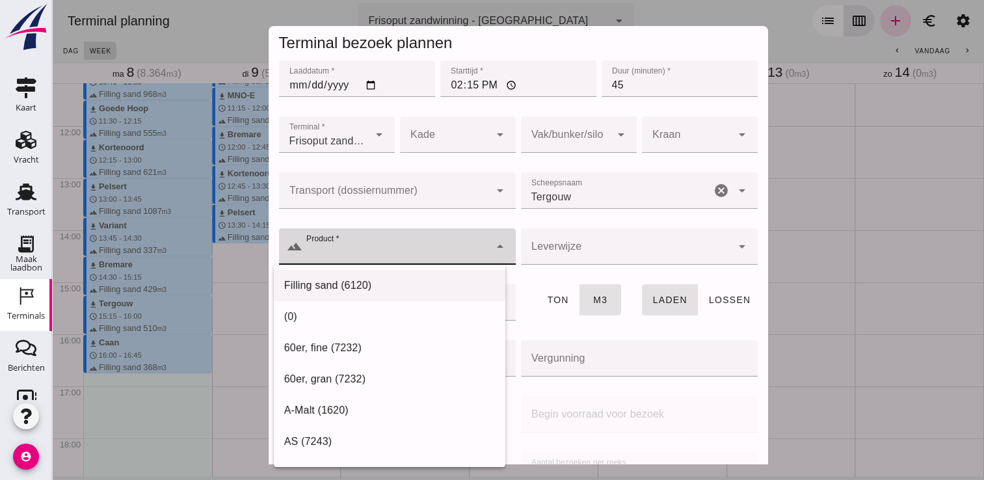
click at [405, 272] on div "Filling sand (6120)" at bounding box center [390, 285] width 232 height 31
type input "Filling sand (6120)"
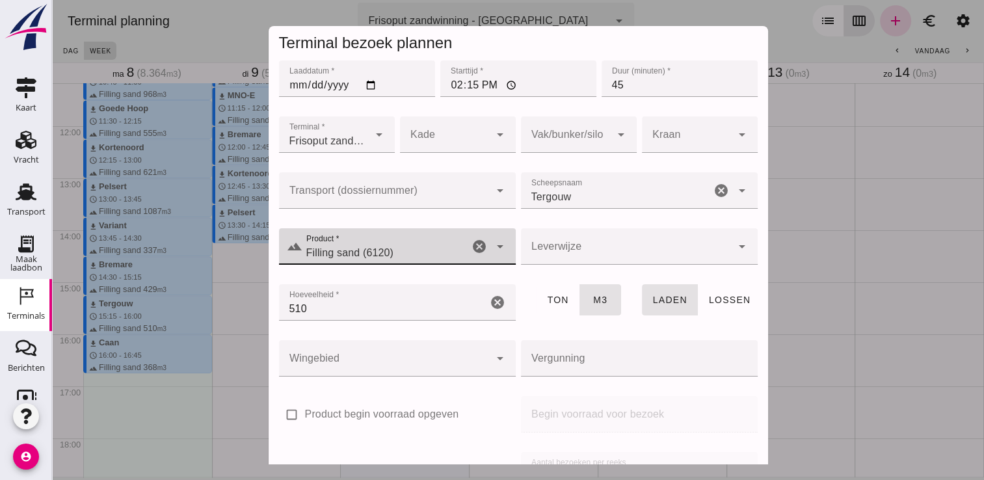
scroll to position [148, 0]
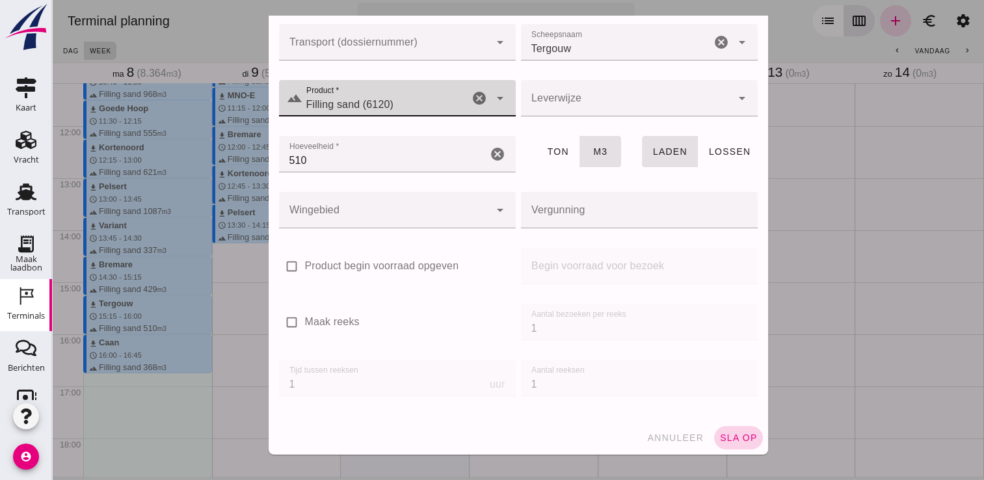
click at [718, 431] on button "sla op" at bounding box center [738, 437] width 49 height 23
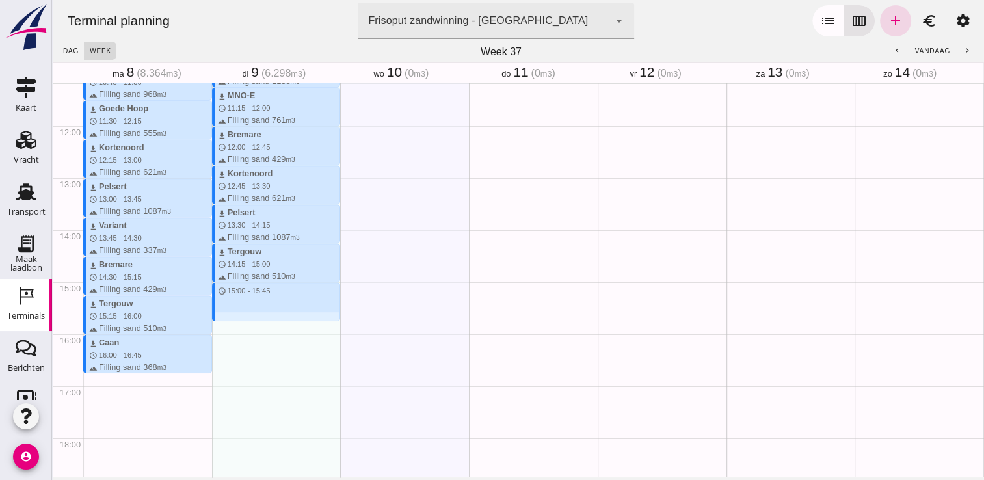
drag, startPoint x: 297, startPoint y: 285, endPoint x: 303, endPoint y: 324, distance: 39.5
click at [303, 324] on div "download Beunbak Paul schedule 8:15 - 9:00 terrain Filling sand 576 m3 download…" at bounding box center [276, 126] width 129 height 1249
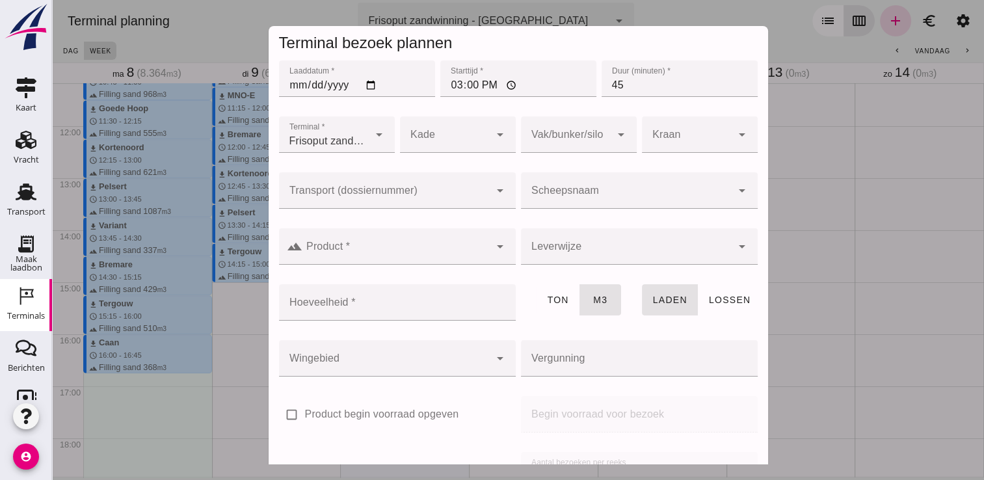
click at [599, 204] on input "Scheepsnaam" at bounding box center [626, 197] width 211 height 16
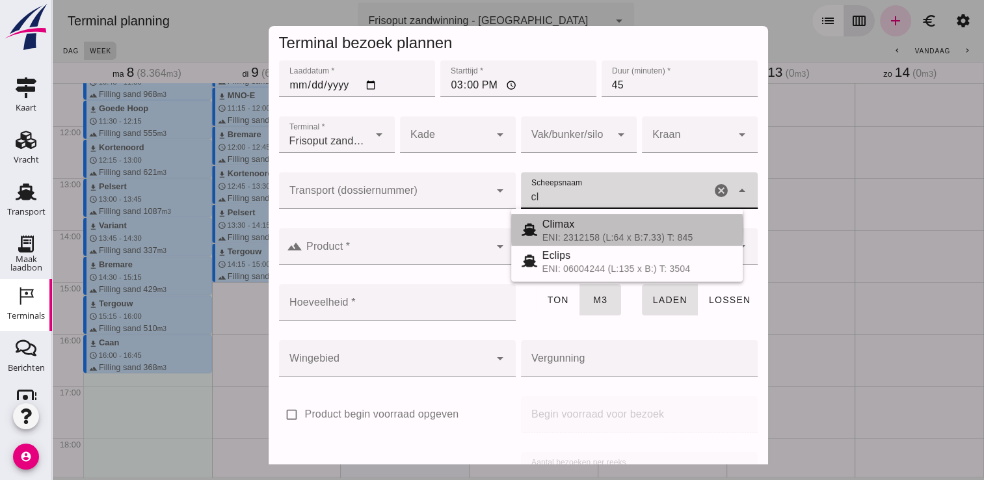
click at [622, 230] on div "Climax" at bounding box center [638, 225] width 190 height 16
type input "Climax"
type input "510"
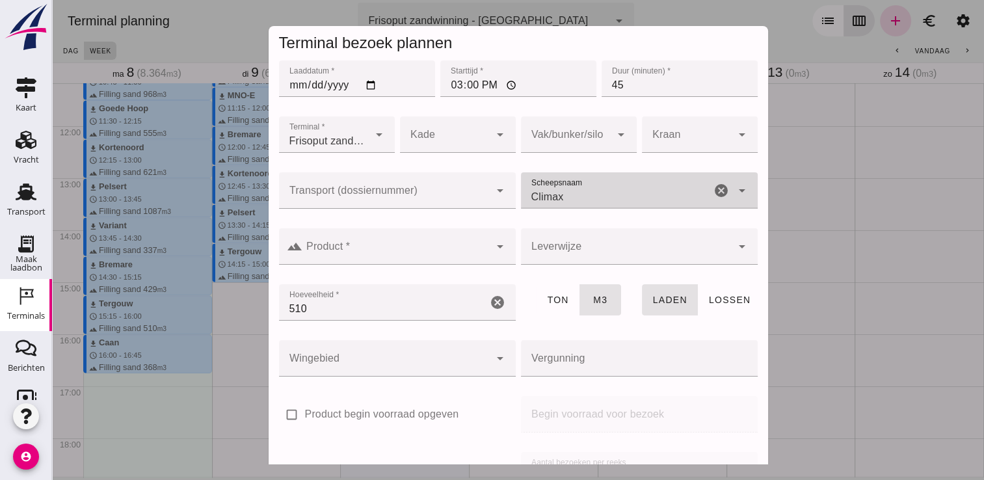
type input "Climax"
click at [433, 245] on input "Product *" at bounding box center [396, 253] width 187 height 16
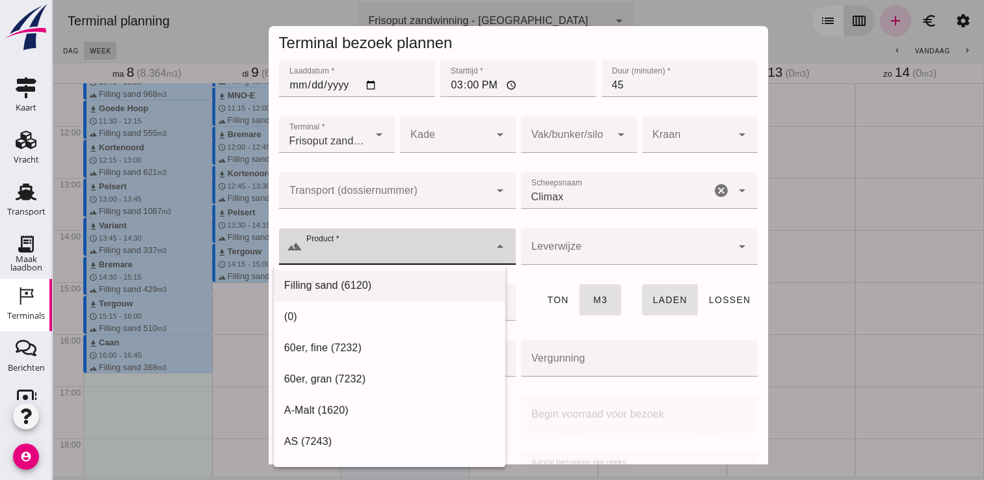
click at [383, 275] on div "Filling sand (6120)" at bounding box center [390, 285] width 232 height 31
type input "Filling sand (6120)"
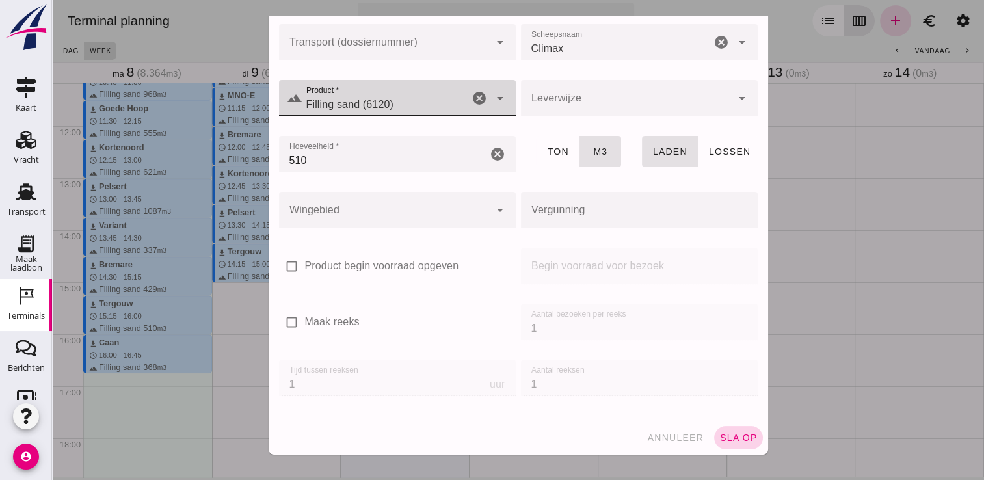
click at [723, 437] on span "sla op" at bounding box center [739, 438] width 38 height 10
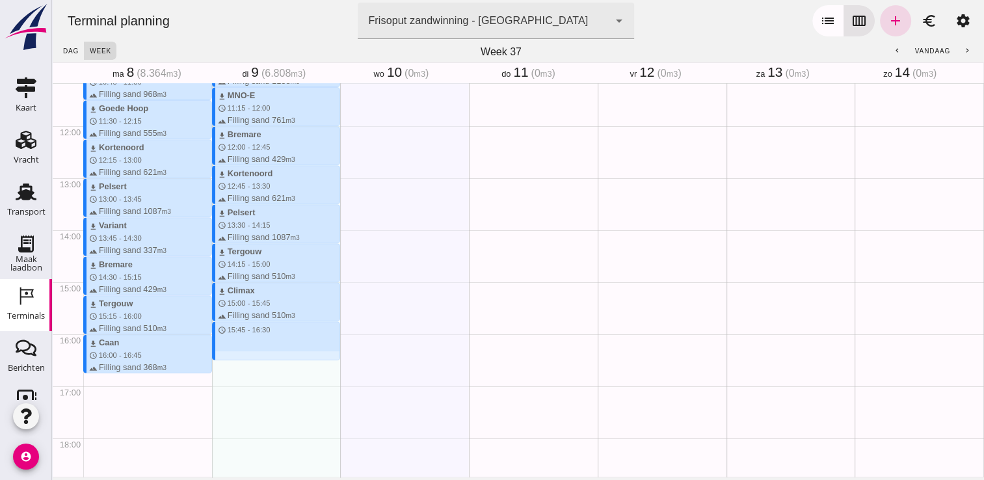
drag, startPoint x: 239, startPoint y: 327, endPoint x: 242, endPoint y: 356, distance: 29.4
click at [242, 356] on div "download Beunbak Paul schedule 8:15 - 9:00 terrain Filling sand 576 m3 download…" at bounding box center [276, 126] width 129 height 1249
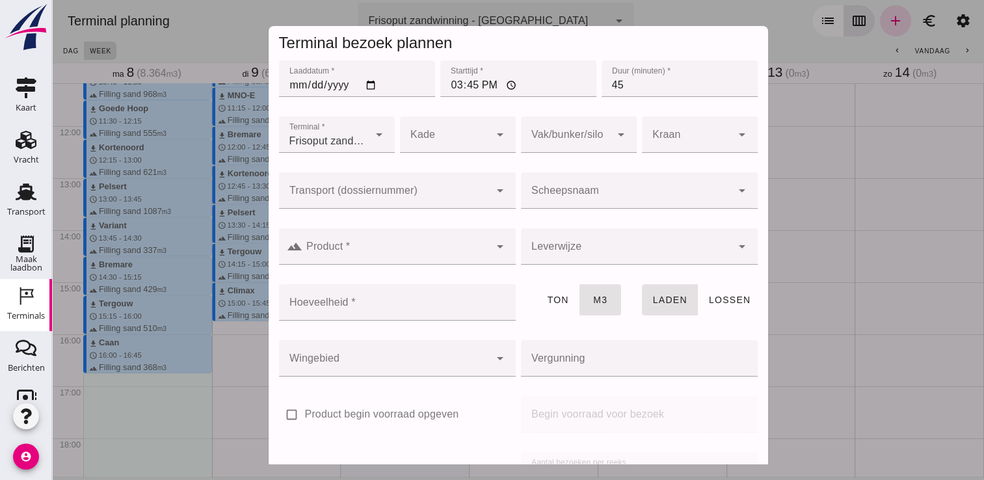
click at [591, 202] on input "Scheepsnaam" at bounding box center [626, 197] width 211 height 16
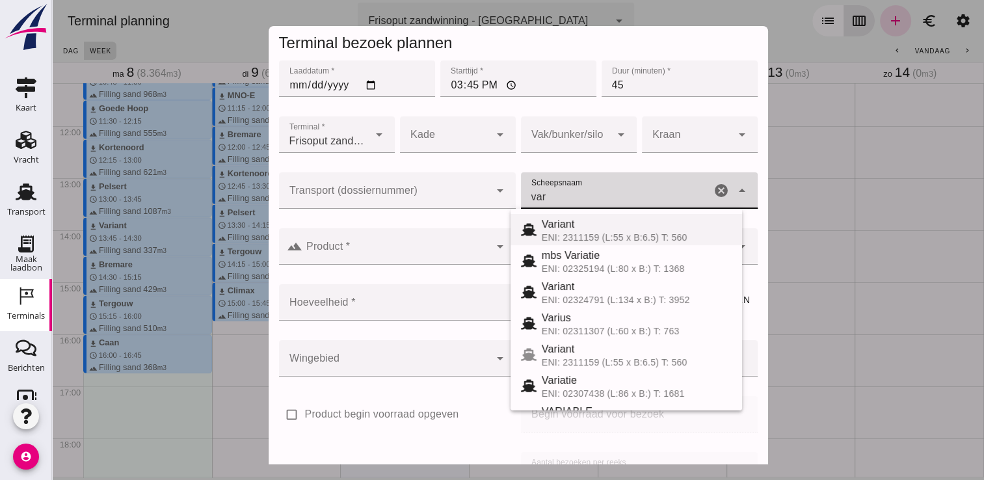
click at [552, 223] on div "Variant" at bounding box center [637, 225] width 190 height 16
type input "Variant"
type input "337"
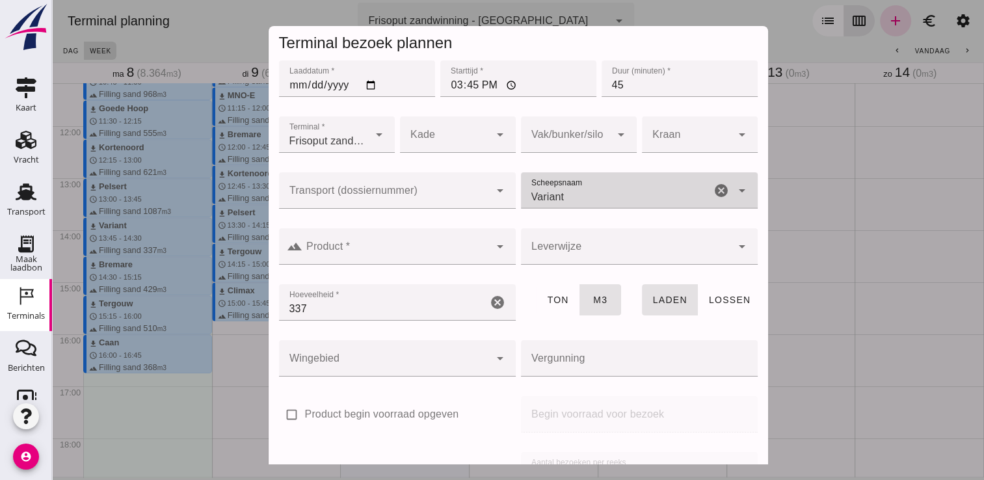
type input "Variant"
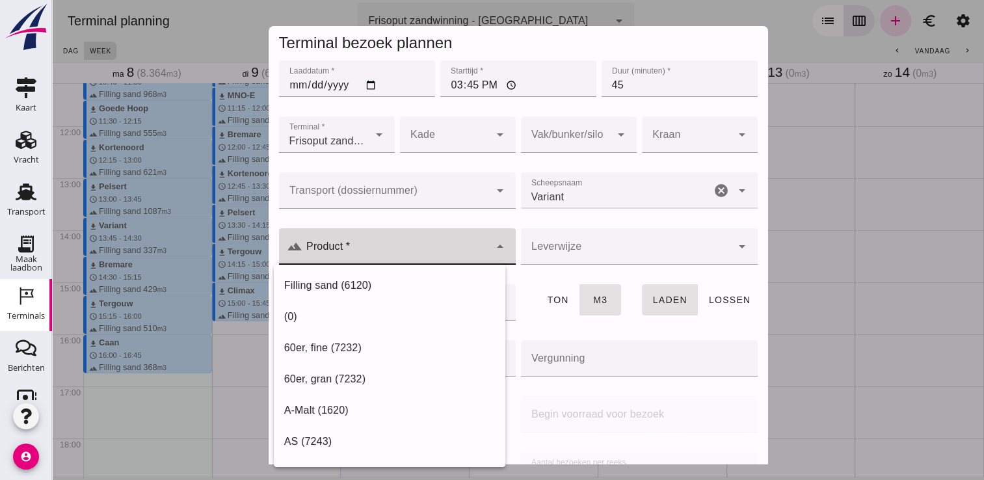
click at [470, 247] on input "Product *" at bounding box center [396, 253] width 187 height 16
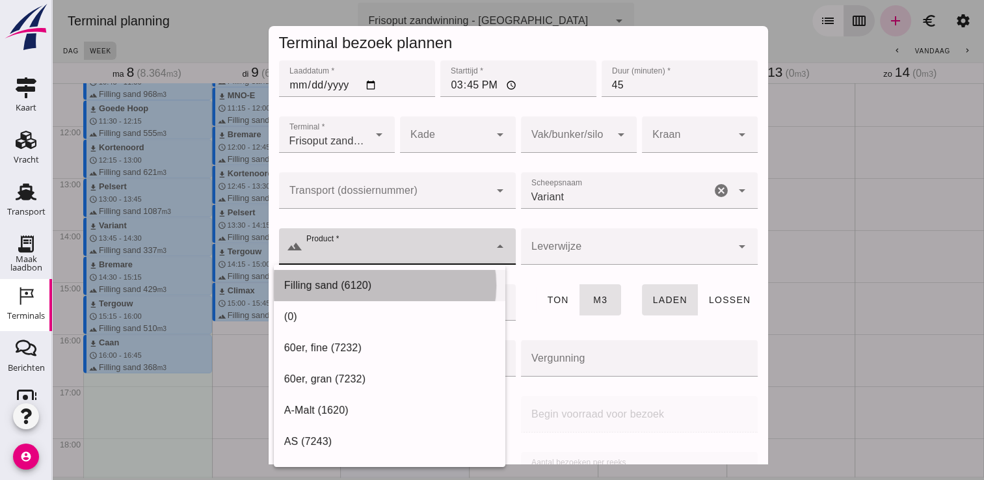
click at [406, 280] on div "Filling sand (6120)" at bounding box center [389, 286] width 211 height 16
type input "Filling sand (6120)"
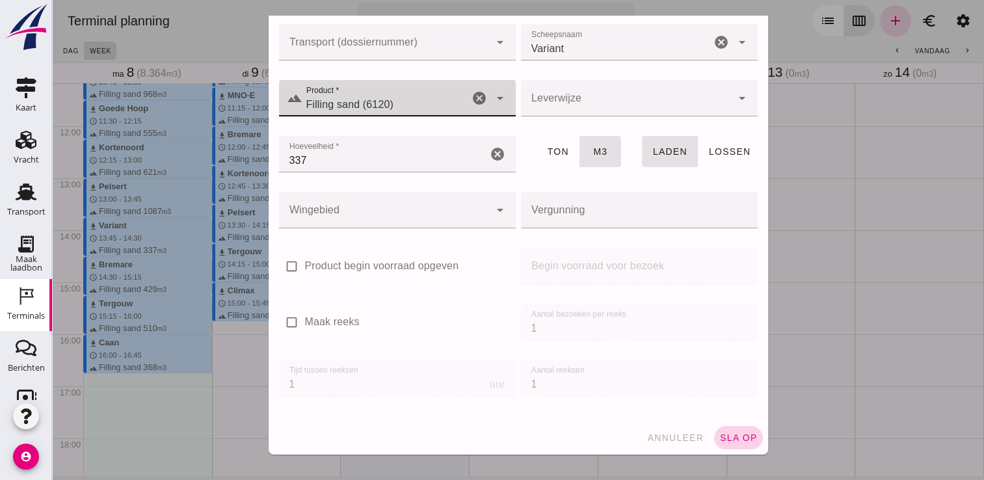
click at [729, 439] on span "sla op" at bounding box center [739, 438] width 38 height 10
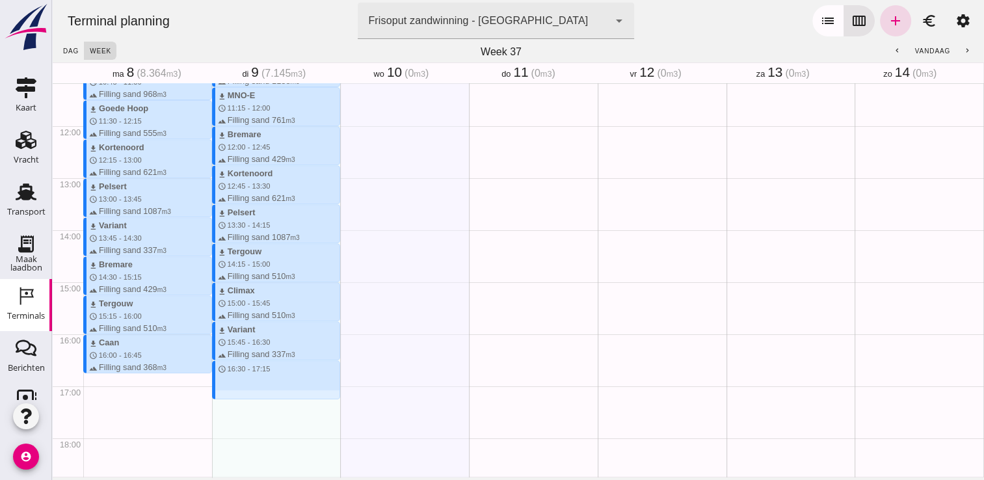
drag, startPoint x: 258, startPoint y: 366, endPoint x: 261, endPoint y: 397, distance: 31.4
click at [261, 397] on div "download Beunbak Paul schedule 8:15 - 9:00 terrain Filling sand 576 m3 download…" at bounding box center [276, 126] width 129 height 1249
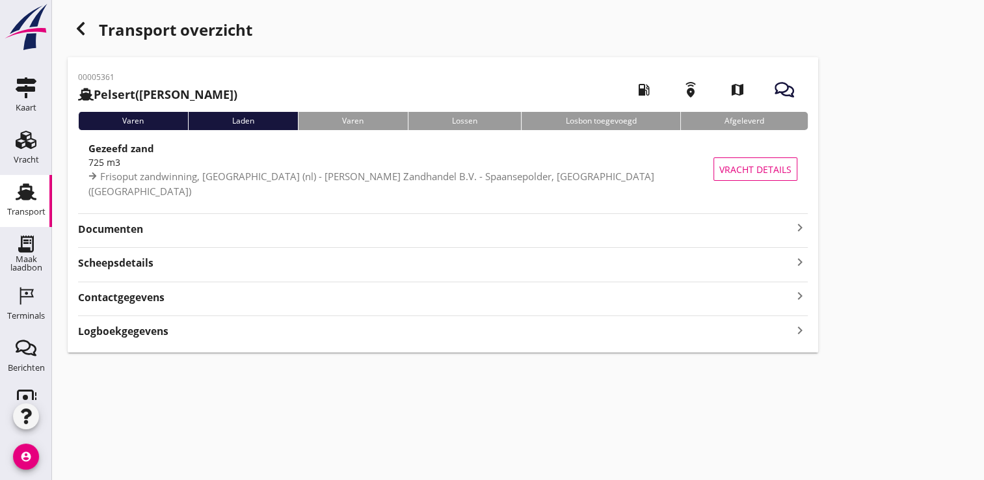
click at [786, 229] on strong "Documenten" at bounding box center [435, 229] width 714 height 15
click at [733, 224] on strong "Documenten" at bounding box center [435, 229] width 714 height 15
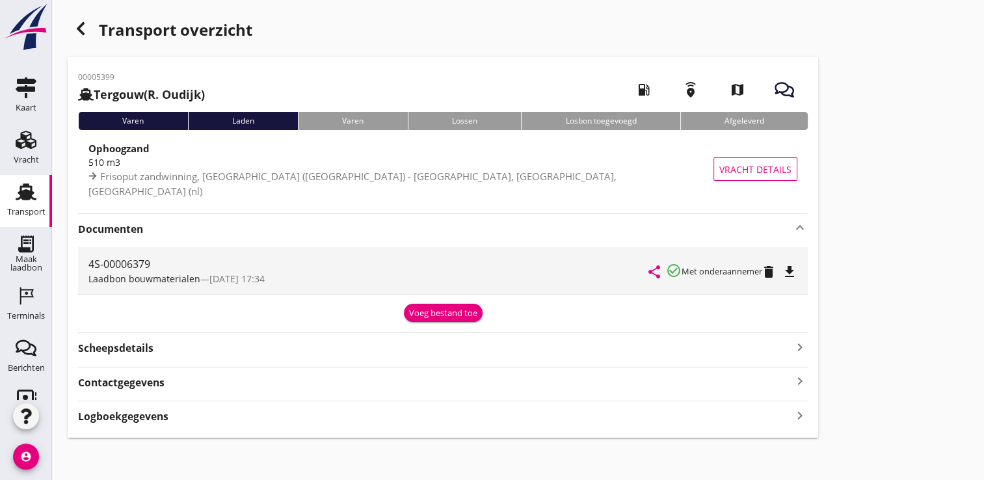
click at [791, 269] on icon "file_download" at bounding box center [790, 272] width 16 height 16
